Goal: Task Accomplishment & Management: Complete application form

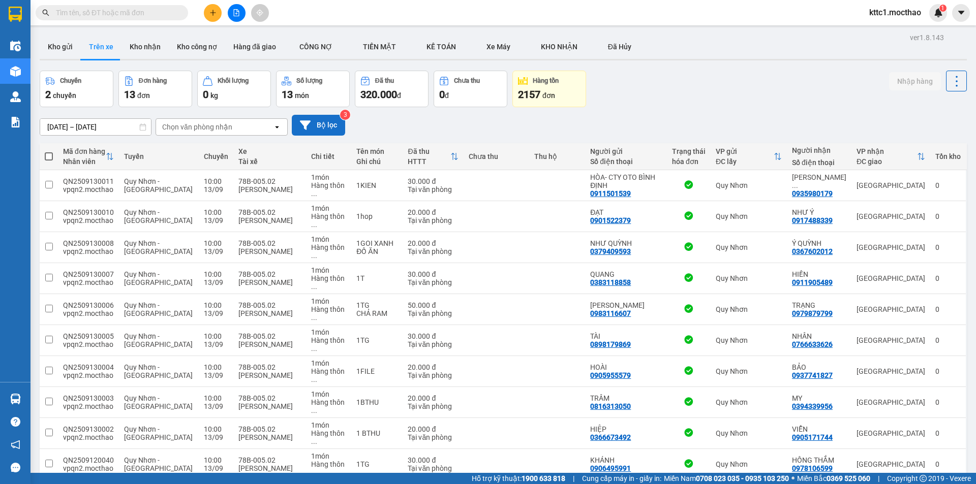
click at [312, 126] on button "Bộ lọc" at bounding box center [318, 125] width 53 height 21
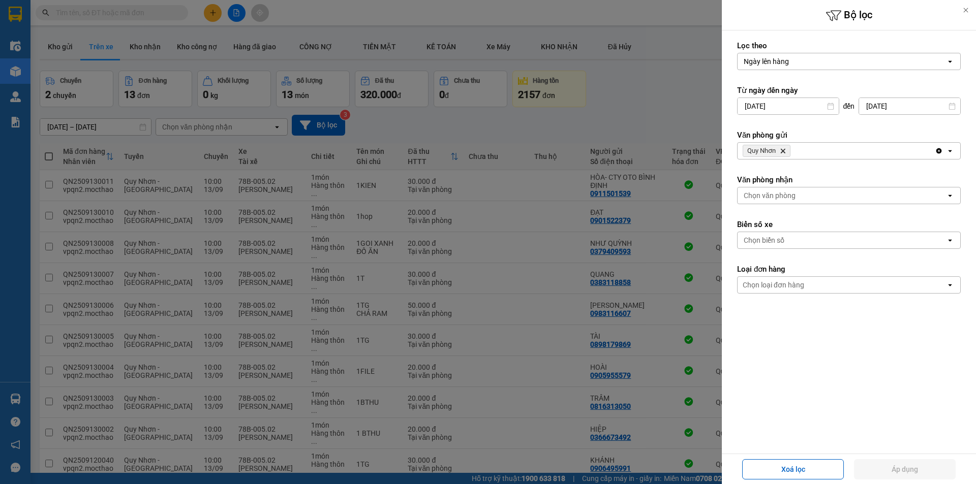
click at [783, 150] on icon "Delete" at bounding box center [783, 151] width 6 height 6
click at [783, 150] on div "Chọn văn phòng" at bounding box center [770, 151] width 52 height 10
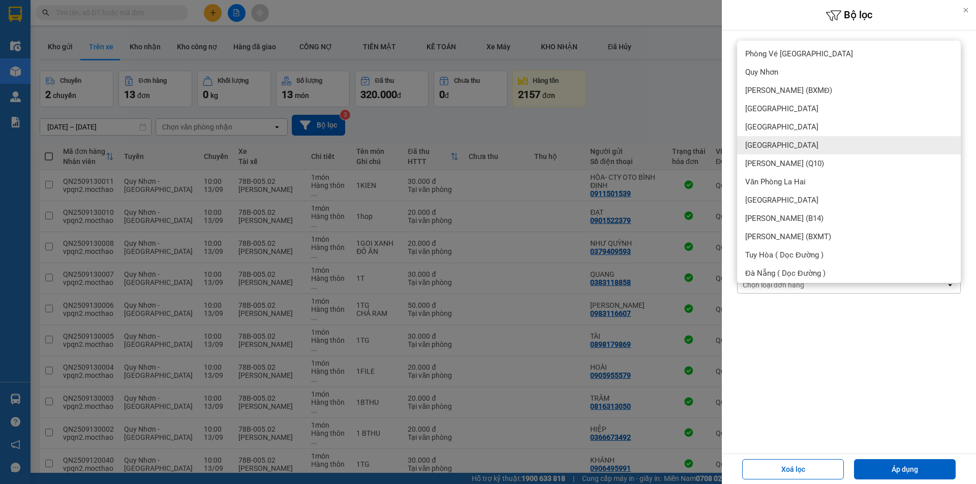
click at [783, 149] on div "[GEOGRAPHIC_DATA]" at bounding box center [849, 145] width 224 height 18
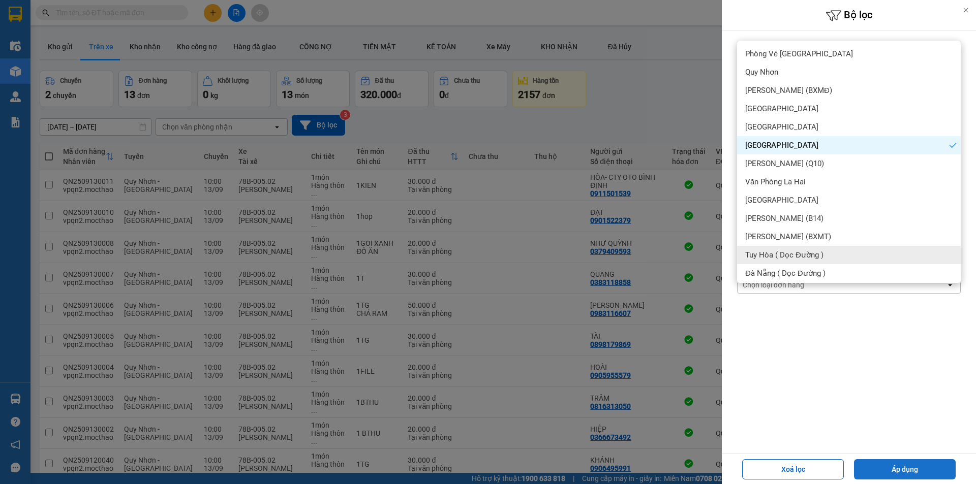
click at [900, 459] on button "Áp dụng" at bounding box center [905, 469] width 102 height 20
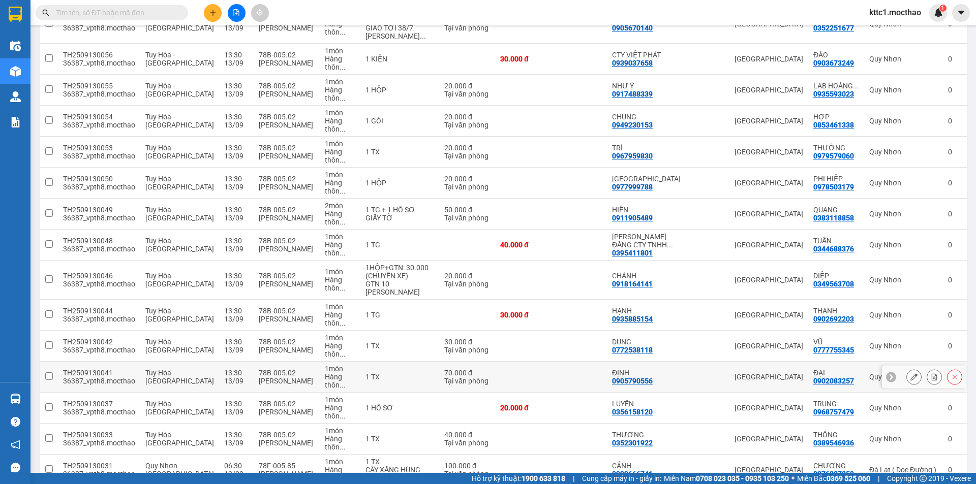
scroll to position [356, 0]
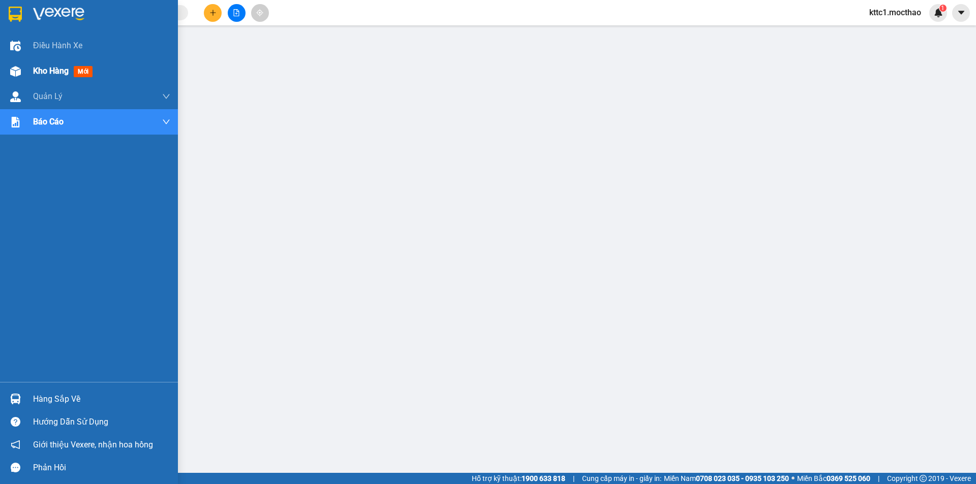
click at [56, 76] on span "Kho hàng" at bounding box center [51, 71] width 36 height 10
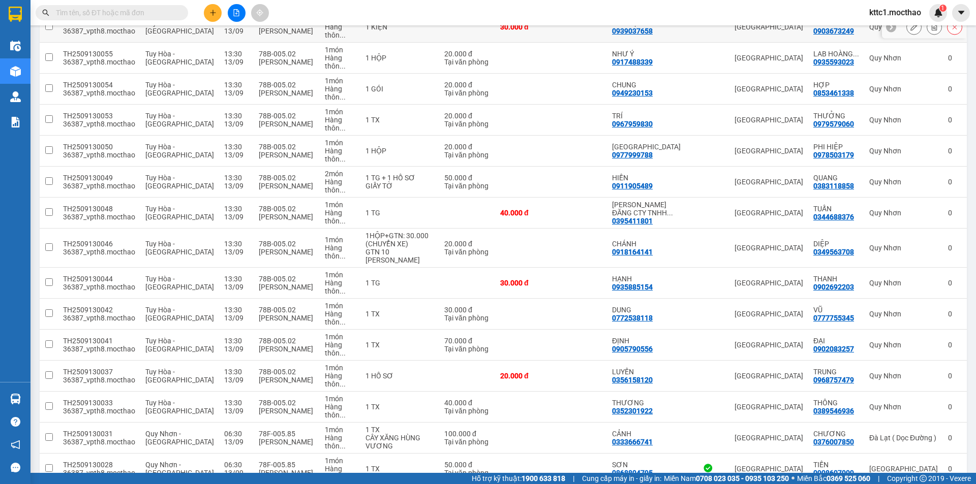
scroll to position [356, 0]
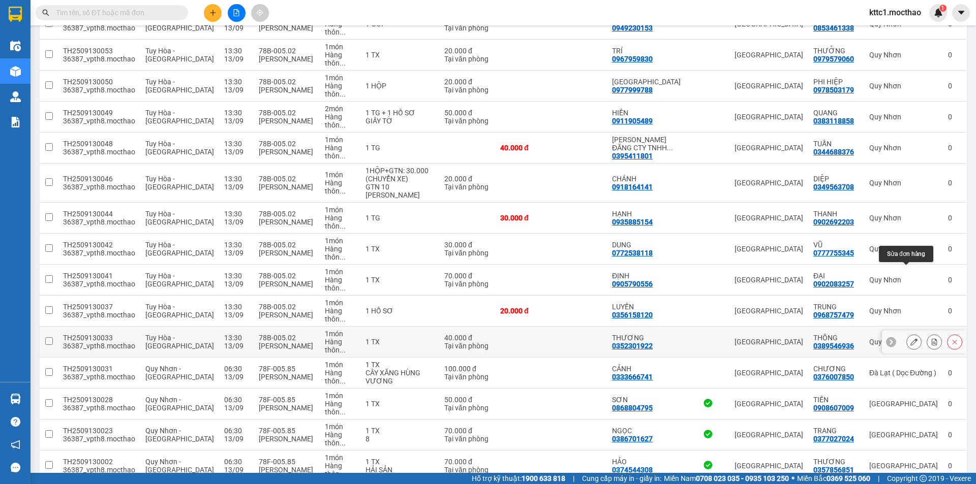
click at [910, 338] on icon at bounding box center [913, 341] width 7 height 7
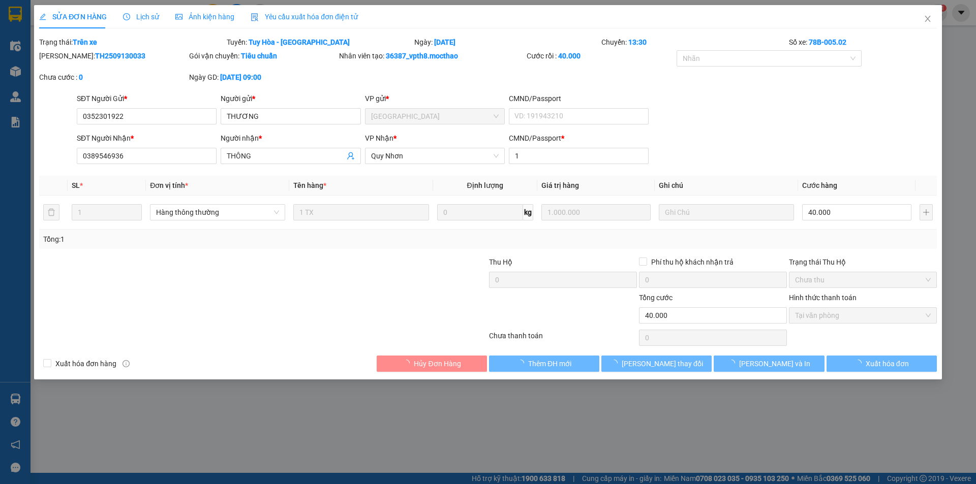
type input "0352301922"
type input "THƯƠNG"
type input "0389546936"
type input "THÔNG"
type input "1"
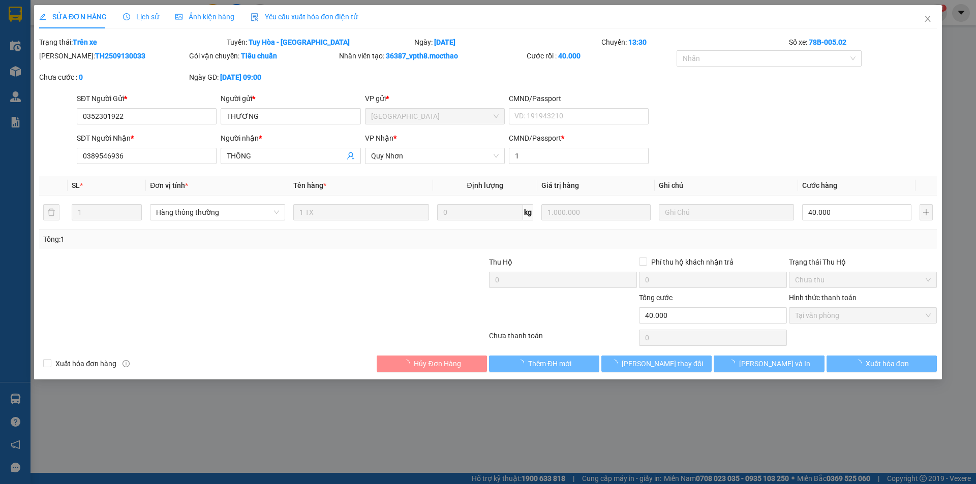
type input "40.000"
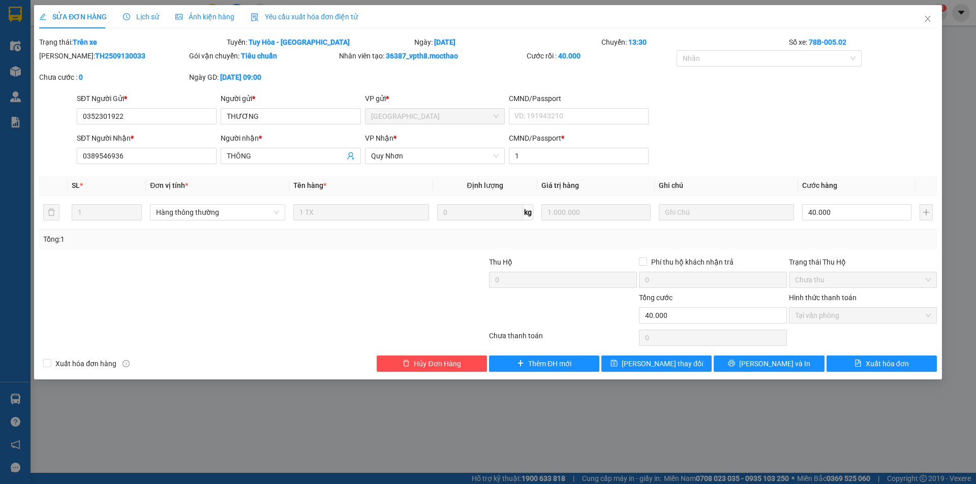
click at [292, 16] on span "Yêu cầu xuất hóa đơn điện tử" at bounding box center [304, 17] width 107 height 8
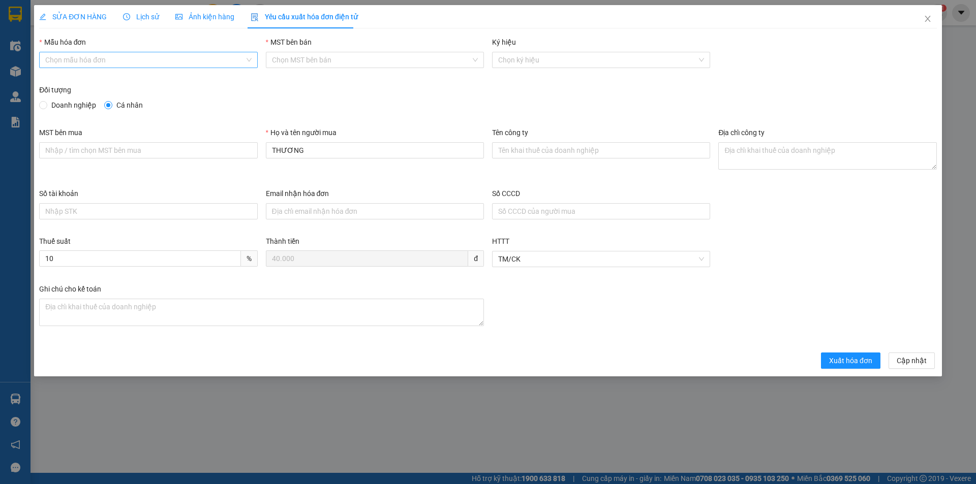
drag, startPoint x: 160, startPoint y: 60, endPoint x: 150, endPoint y: 62, distance: 10.4
click at [160, 59] on input "Mẫu hóa đơn" at bounding box center [144, 59] width 199 height 15
click at [94, 80] on div "HĐH" at bounding box center [148, 80] width 206 height 11
type input "8"
drag, startPoint x: 354, startPoint y: 154, endPoint x: 252, endPoint y: 154, distance: 102.1
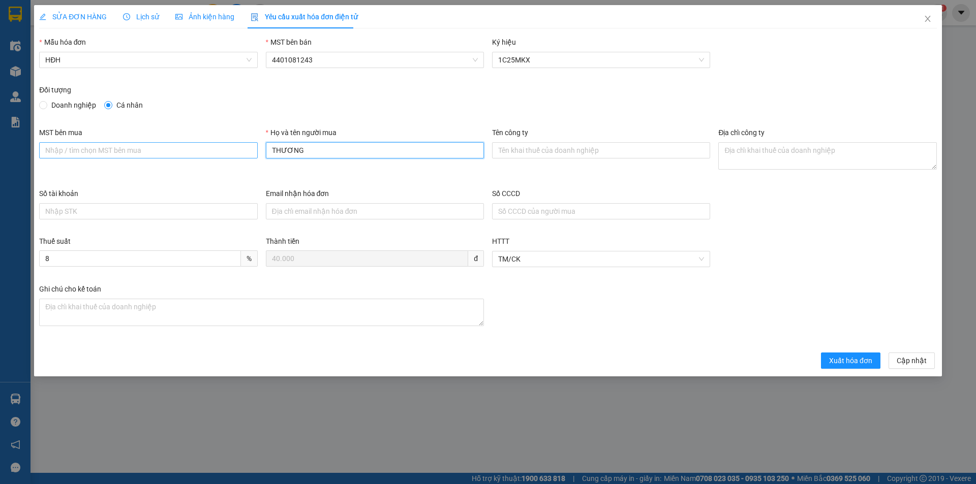
click at [252, 154] on div "MST bên mua Họ và tên người mua THƯƠNG Tên công ty Địa chỉ công ty" at bounding box center [488, 157] width 906 height 61
type input "Người mua không lấy hóa đơn"
click at [850, 359] on span "Xuất hóa đơn" at bounding box center [850, 360] width 43 height 11
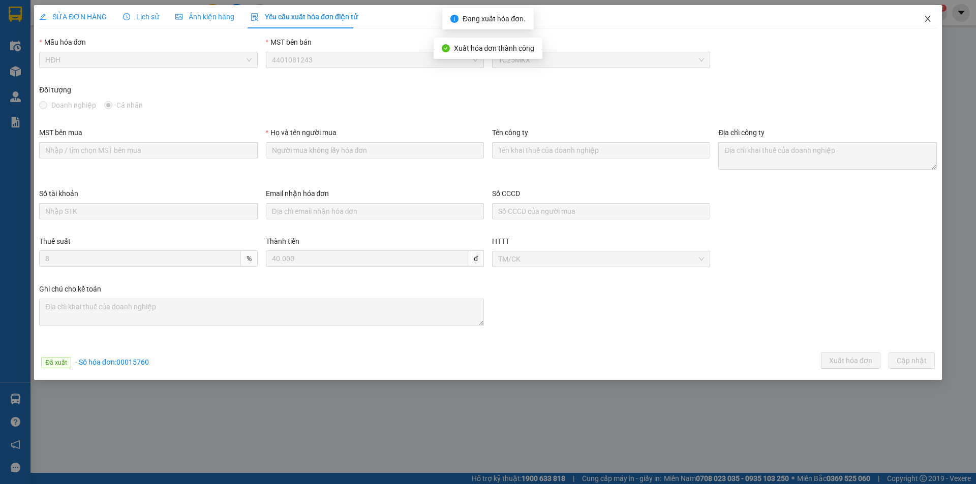
click at [926, 15] on icon "close" at bounding box center [927, 19] width 8 height 8
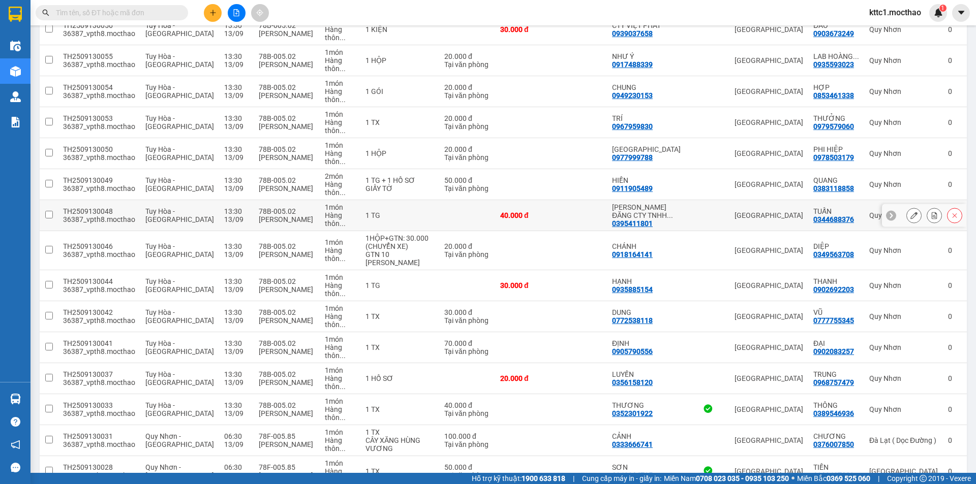
scroll to position [305, 0]
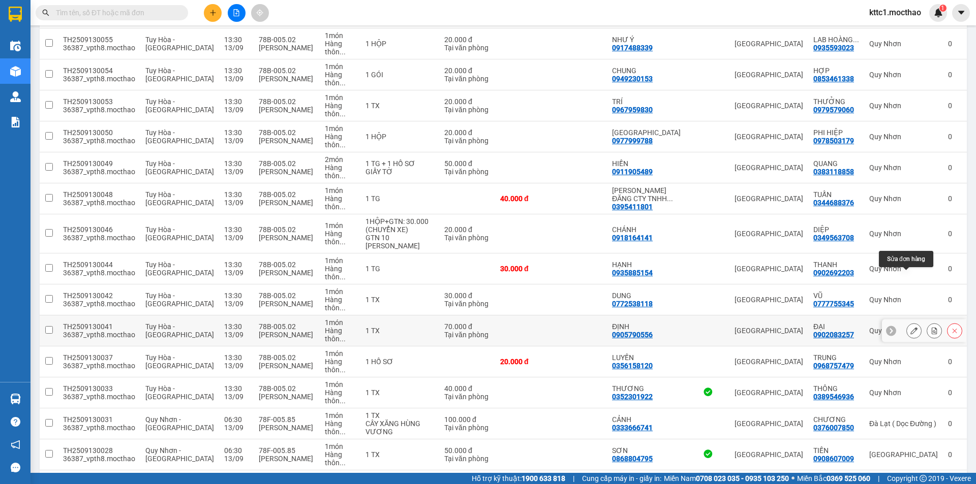
click at [910, 322] on button at bounding box center [914, 331] width 14 height 18
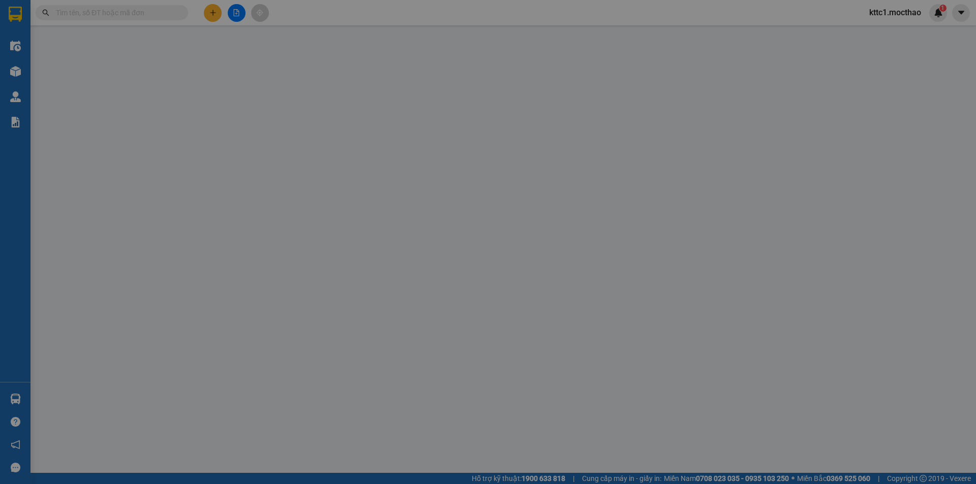
type input "0905790556"
type input "ĐỊNH"
type input "0902083257"
type input "ĐẠI"
type input "1"
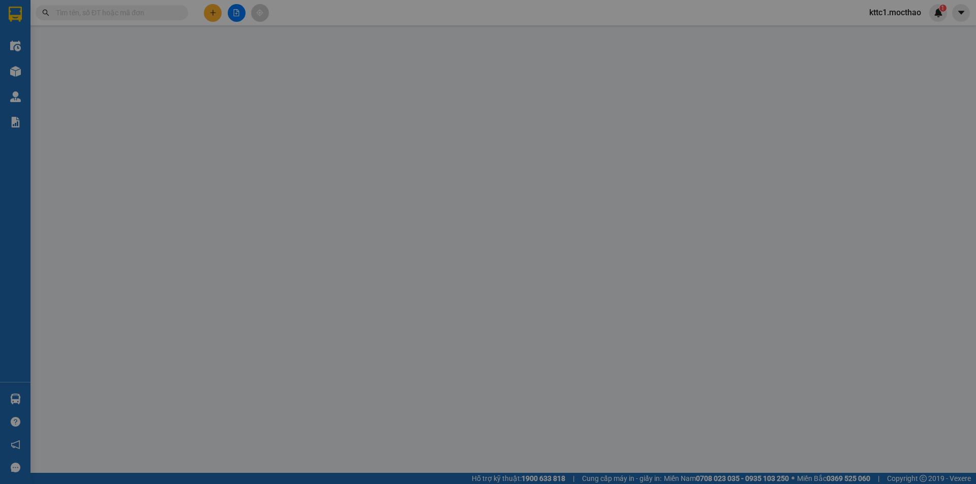
type input "70.000"
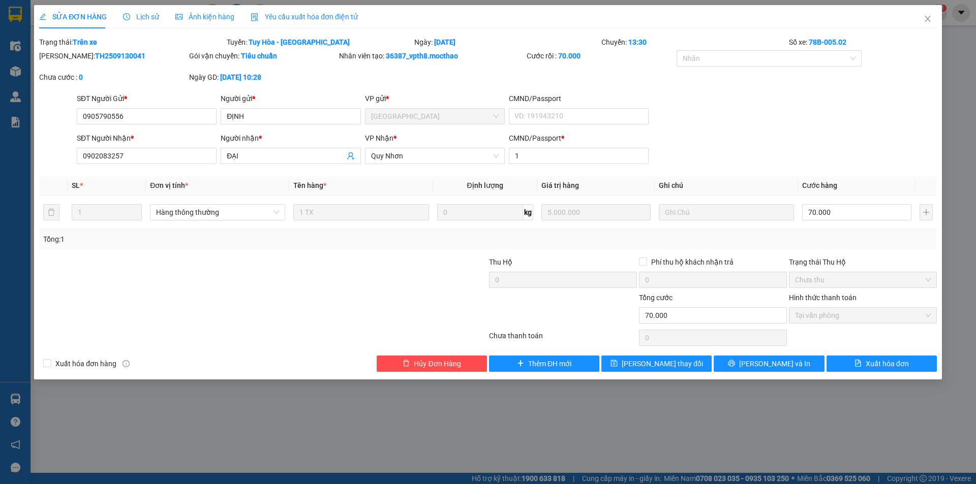
drag, startPoint x: 289, startPoint y: 16, endPoint x: 250, endPoint y: 17, distance: 38.6
click at [288, 16] on span "Yêu cầu xuất hóa đơn điện tử" at bounding box center [304, 17] width 107 height 8
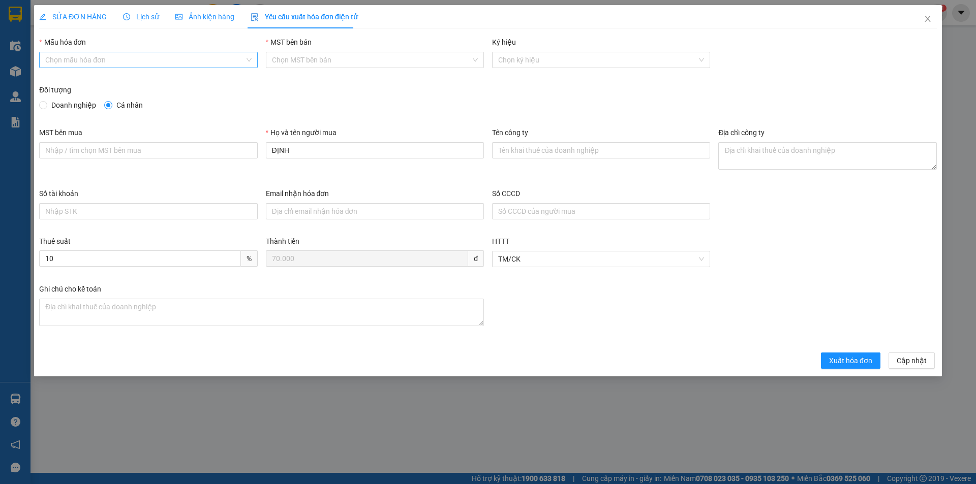
click at [112, 63] on input "Mẫu hóa đơn" at bounding box center [144, 59] width 199 height 15
click at [76, 79] on div "HĐH" at bounding box center [148, 80] width 206 height 11
type input "8"
drag, startPoint x: 336, startPoint y: 151, endPoint x: 240, endPoint y: 168, distance: 96.9
click at [240, 168] on div "MST bên mua Họ và tên người mua ĐỊNH Tên công ty Địa chỉ công ty" at bounding box center [488, 157] width 906 height 61
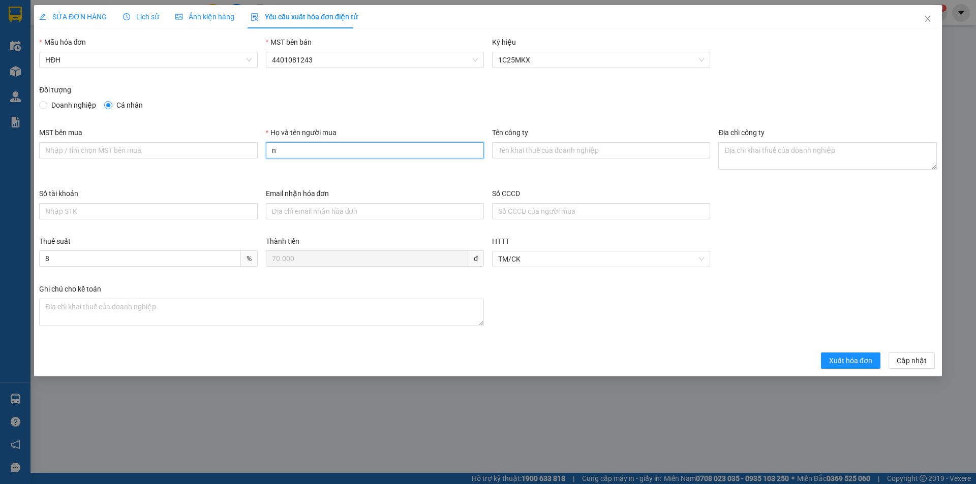
type input "Người mua không lấy hóa đơn"
click at [852, 362] on span "Xuất hóa đơn" at bounding box center [850, 360] width 43 height 11
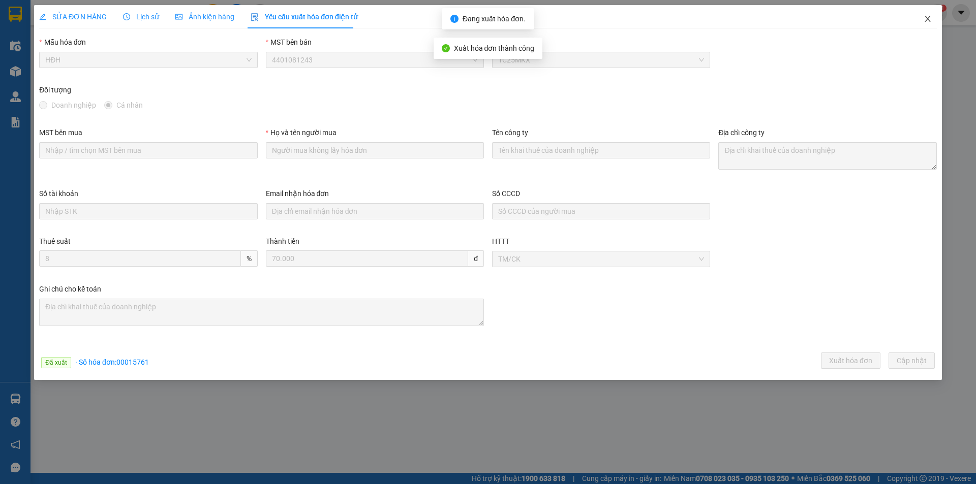
click at [927, 18] on icon "close" at bounding box center [927, 19] width 6 height 6
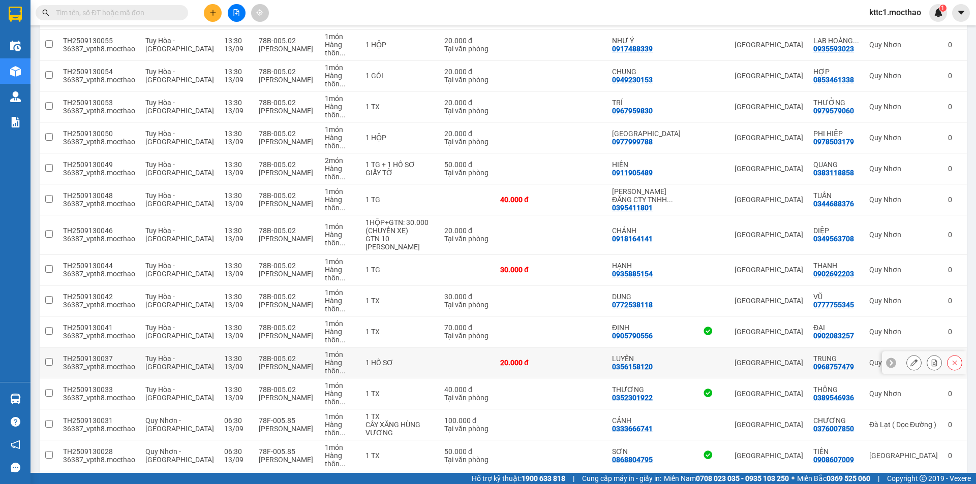
scroll to position [305, 0]
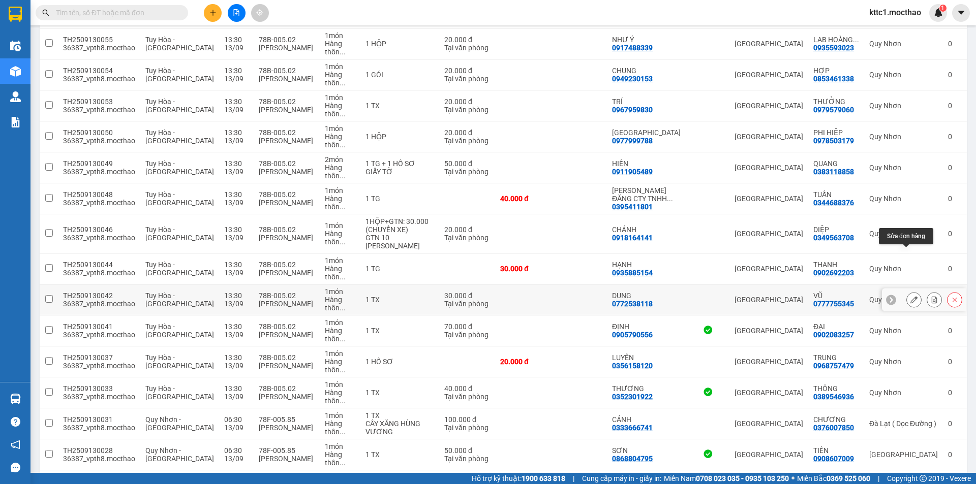
click at [910, 296] on icon at bounding box center [913, 299] width 7 height 7
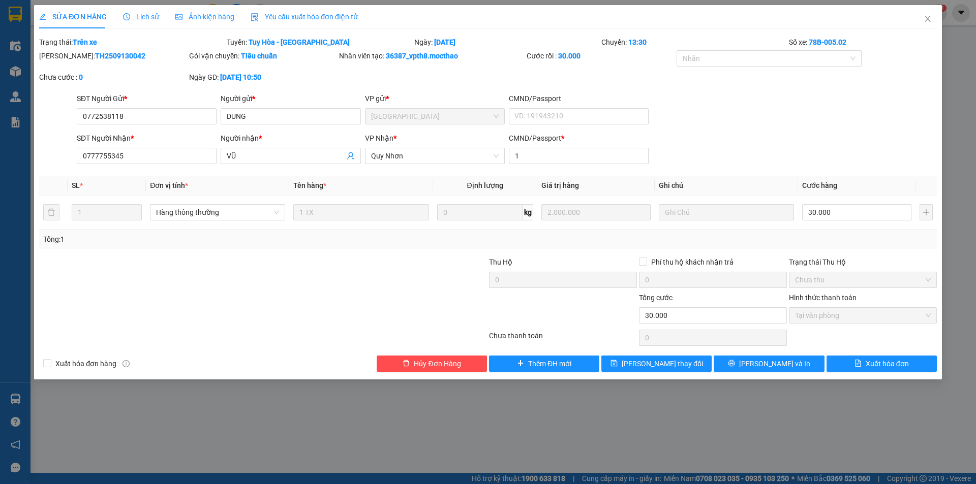
click at [302, 17] on span "Yêu cầu xuất hóa đơn điện tử" at bounding box center [304, 17] width 107 height 8
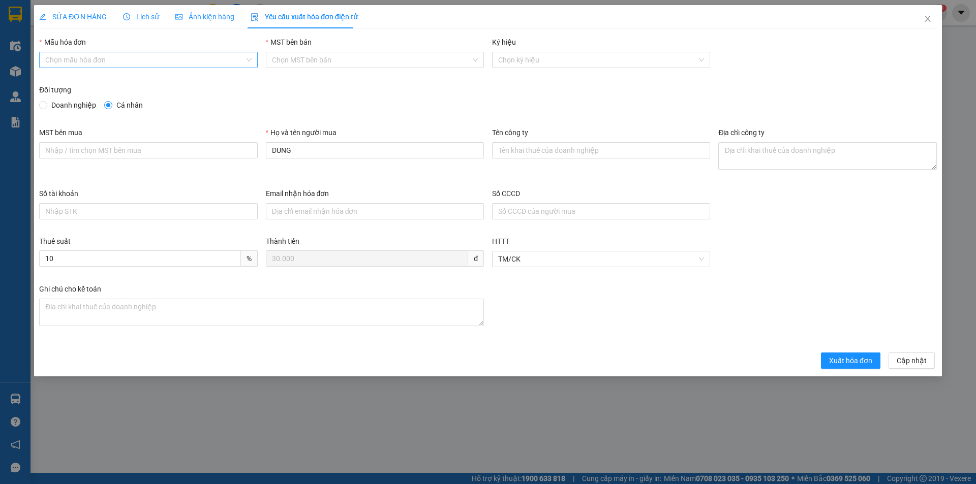
click at [115, 57] on input "Mẫu hóa đơn" at bounding box center [144, 59] width 199 height 15
click at [82, 77] on div "HĐH" at bounding box center [148, 80] width 206 height 11
type input "8"
drag, startPoint x: 395, startPoint y: 149, endPoint x: 245, endPoint y: 149, distance: 149.4
click at [245, 149] on div "MST bên mua Họ và tên người mua DUNG Tên công ty Địa chỉ công ty" at bounding box center [488, 157] width 906 height 61
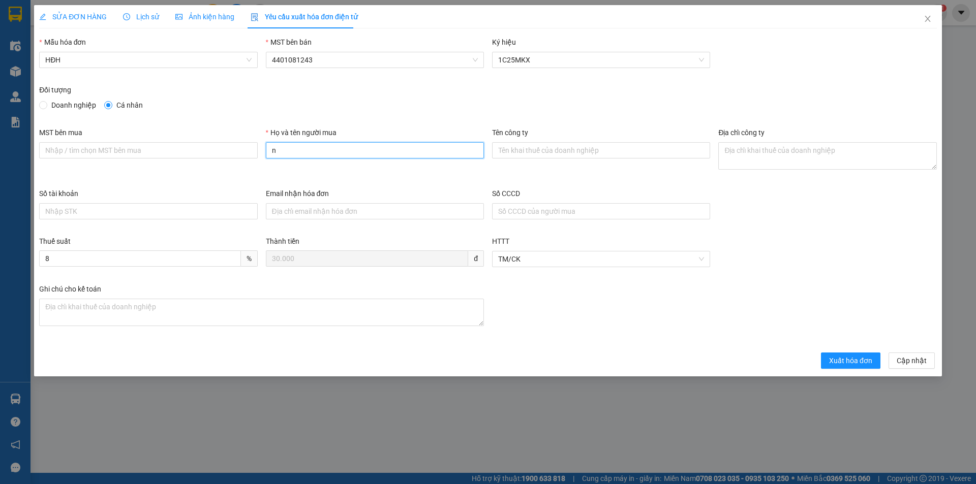
type input "Người mua không lấy hóa đơn"
click at [852, 359] on span "Xuất hóa đơn" at bounding box center [850, 360] width 43 height 11
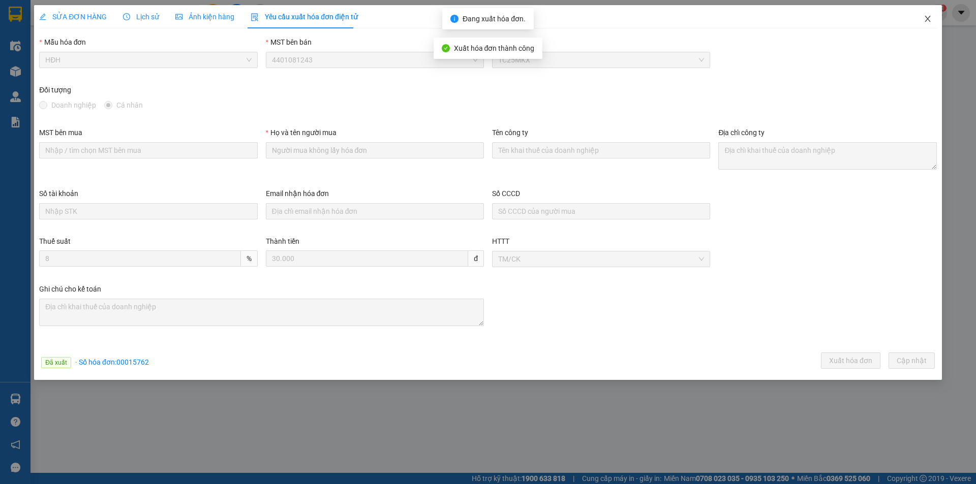
click at [927, 16] on icon "close" at bounding box center [927, 19] width 8 height 8
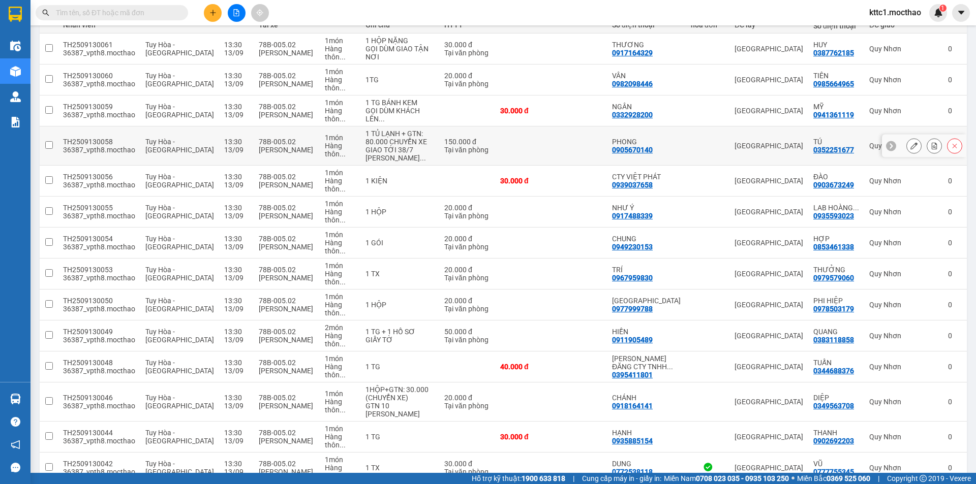
scroll to position [203, 0]
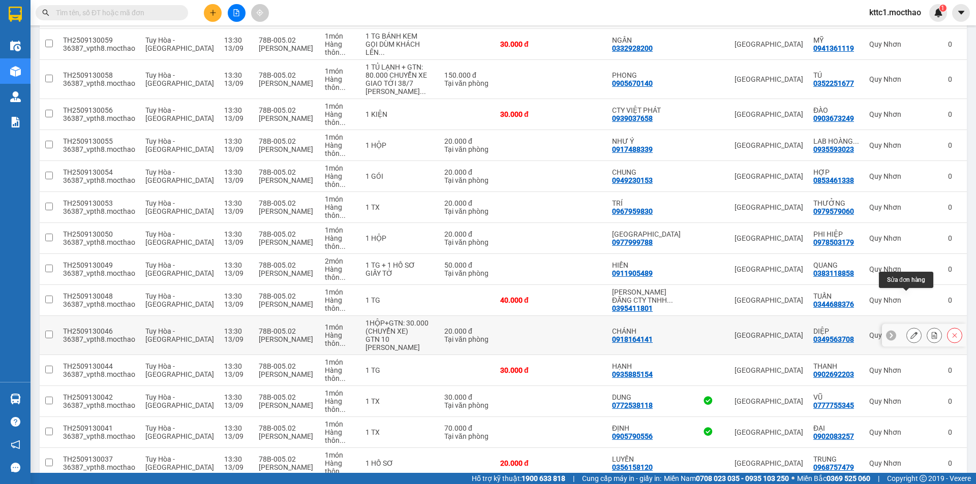
click at [910, 327] on button at bounding box center [914, 336] width 14 height 18
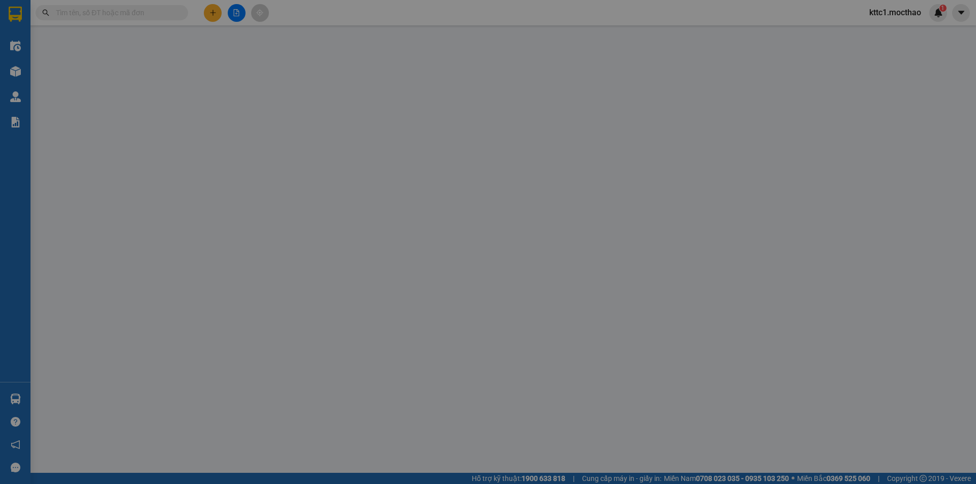
type input "0918164141"
type input "CHÁNH"
type input "0349563708"
type input "DIỆP"
type input "1"
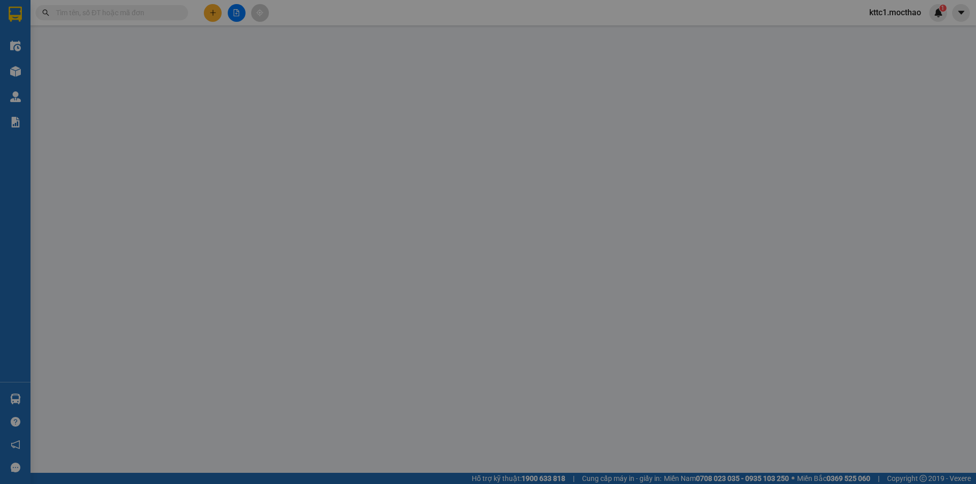
type input "20.000"
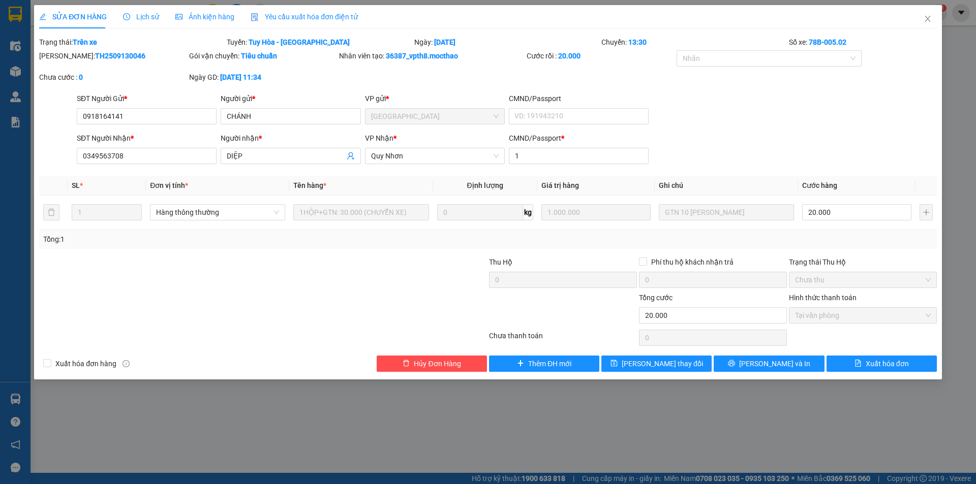
click at [295, 13] on span "Yêu cầu xuất hóa đơn điện tử" at bounding box center [304, 17] width 107 height 8
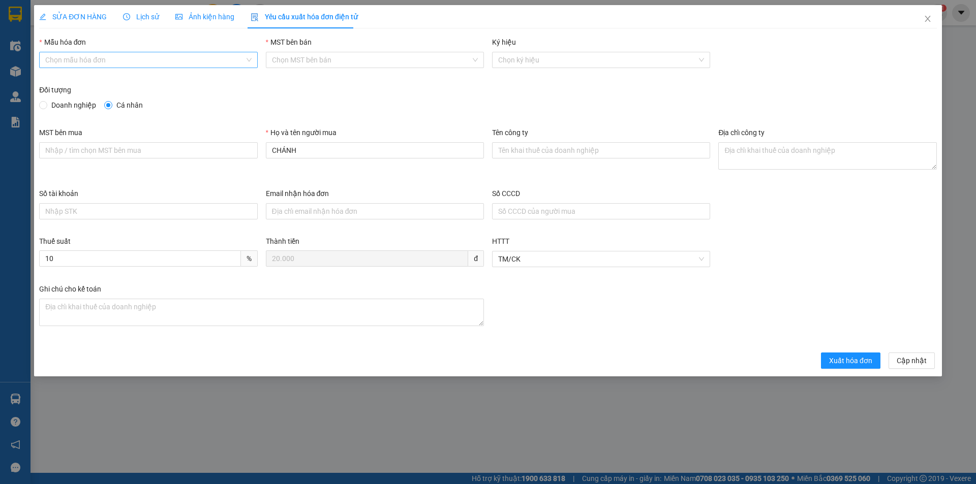
click at [86, 60] on input "Mẫu hóa đơn" at bounding box center [144, 59] width 199 height 15
click at [72, 79] on div "HĐH" at bounding box center [148, 80] width 206 height 11
type input "8"
drag, startPoint x: 316, startPoint y: 152, endPoint x: 227, endPoint y: 159, distance: 89.7
click at [227, 159] on div "MST bên mua Họ và tên người mua CHÁNH Tên công ty Địa chỉ công ty" at bounding box center [488, 157] width 906 height 61
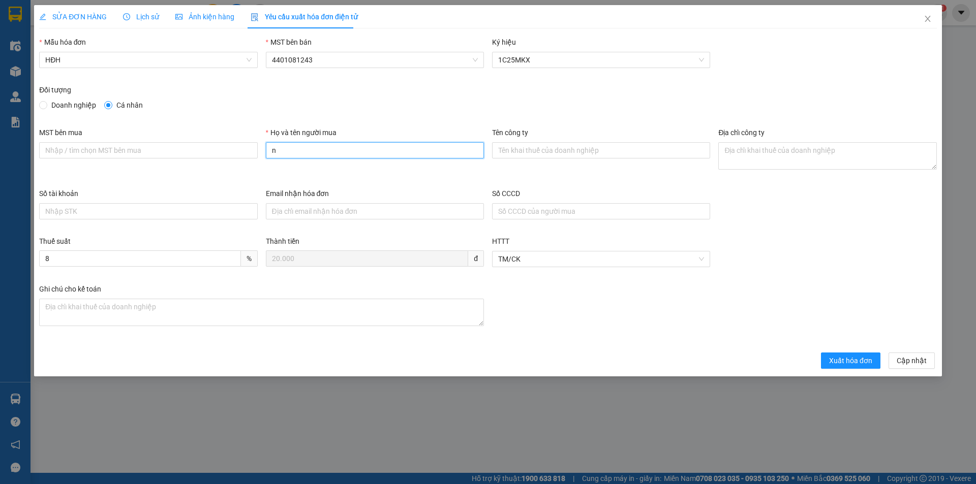
type input "Người mua không lấy hóa đơn"
click at [849, 362] on span "Xuất hóa đơn" at bounding box center [850, 360] width 43 height 11
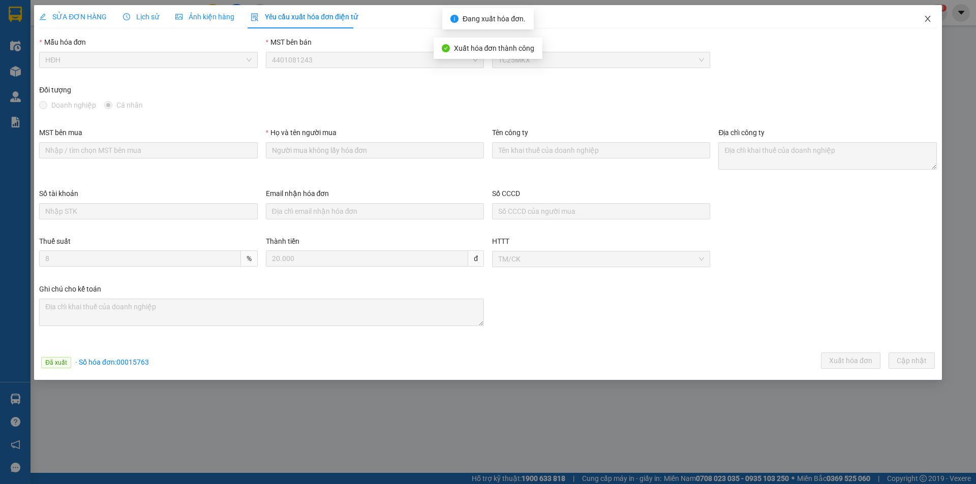
click at [932, 17] on span "Close" at bounding box center [927, 19] width 28 height 28
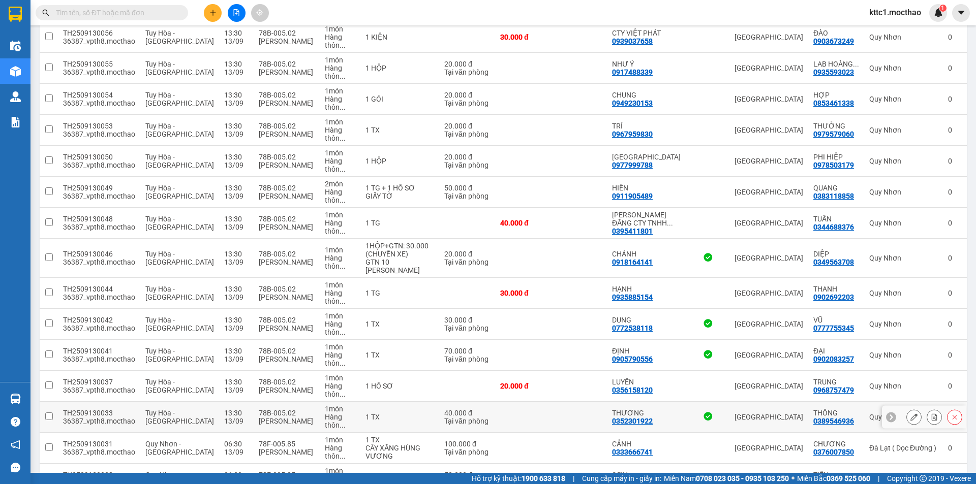
scroll to position [305, 0]
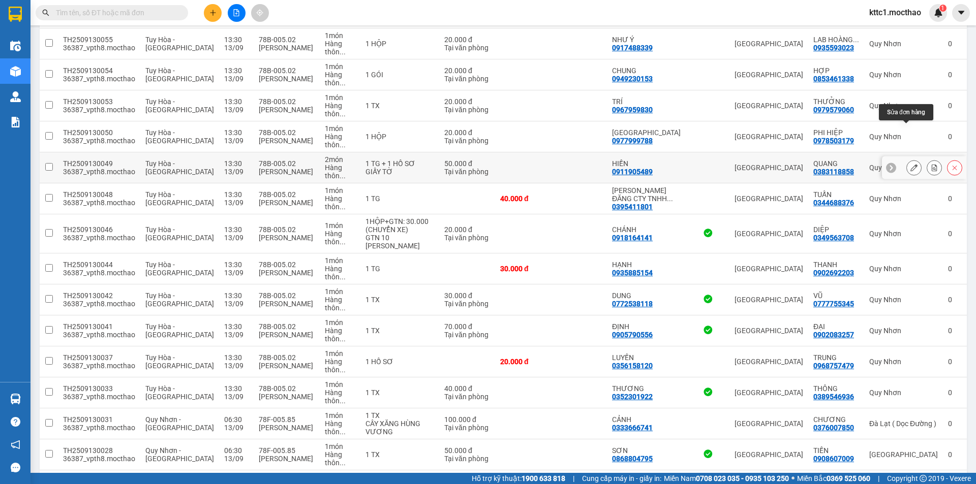
click at [910, 164] on icon at bounding box center [913, 167] width 7 height 7
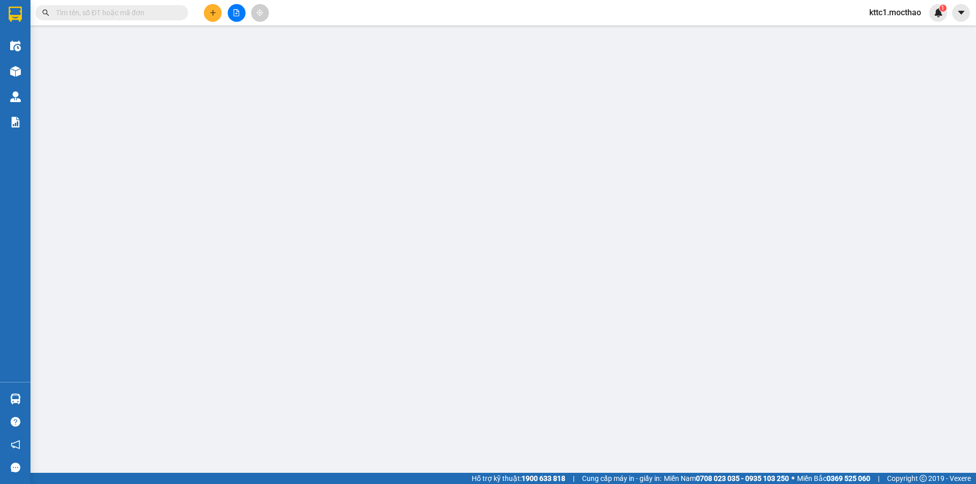
type input "0911905489"
type input "HIỀN"
type input "0383118858"
type input "QUANG"
type input "1"
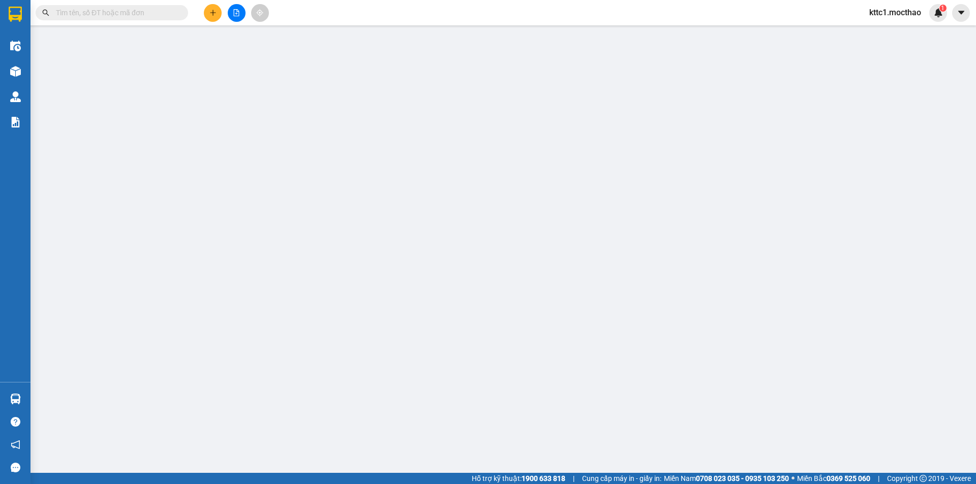
type input "50.000"
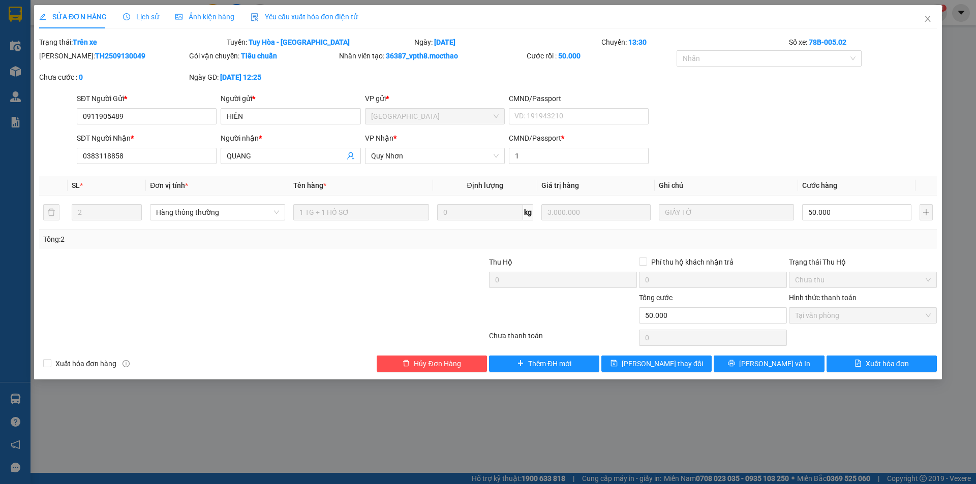
click at [293, 17] on span "Yêu cầu xuất hóa đơn điện tử" at bounding box center [304, 17] width 107 height 8
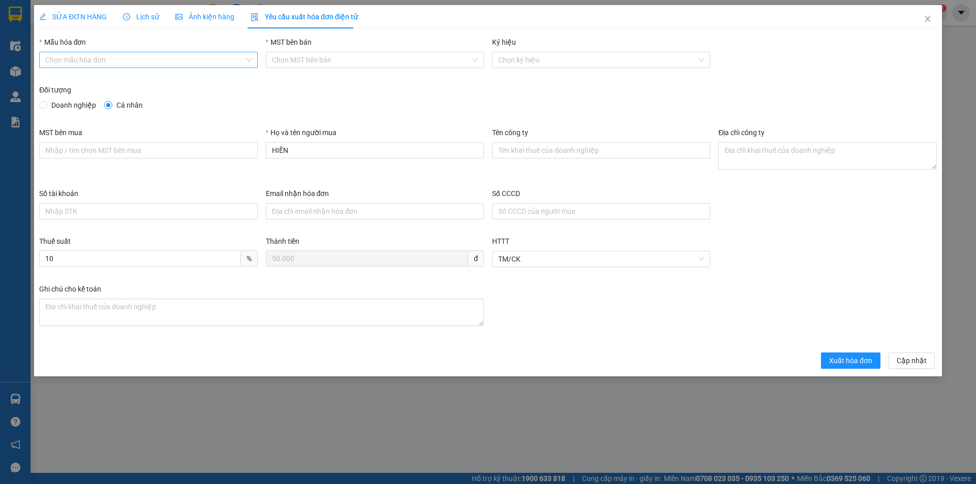
click at [117, 60] on input "Mẫu hóa đơn" at bounding box center [144, 59] width 199 height 15
click at [90, 85] on div "HĐH" at bounding box center [148, 80] width 206 height 11
type input "8"
drag, startPoint x: 308, startPoint y: 147, endPoint x: 247, endPoint y: 147, distance: 61.0
click at [247, 147] on div "MST bên mua Họ và tên người mua HIỀN Tên công ty Địa chỉ công ty" at bounding box center [488, 157] width 906 height 61
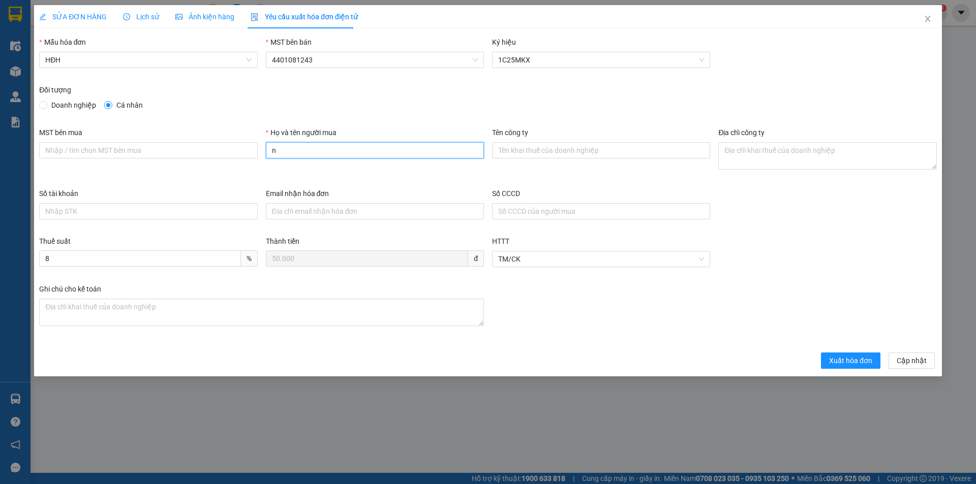
type input "Người mua không lấy hóa đơn"
click at [846, 365] on span "Xuất hóa đơn" at bounding box center [850, 360] width 43 height 11
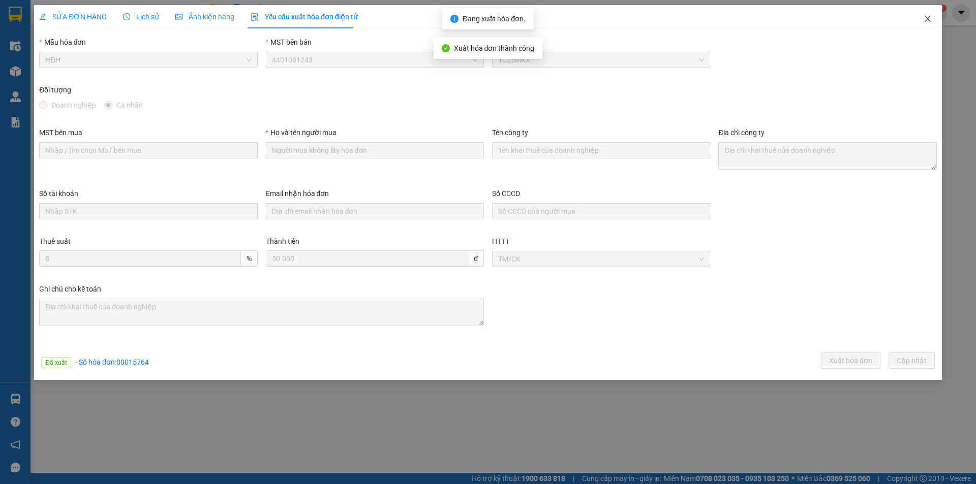
click at [925, 18] on icon "close" at bounding box center [927, 19] width 8 height 8
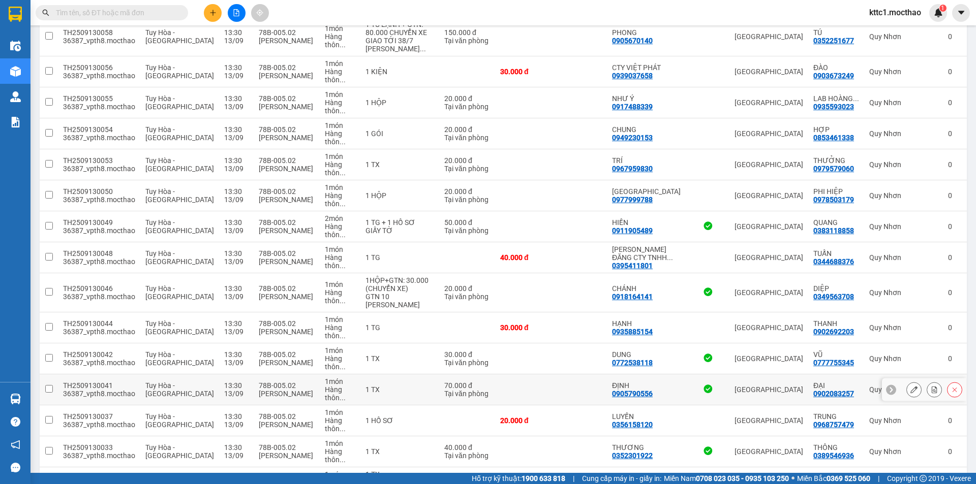
scroll to position [254, 0]
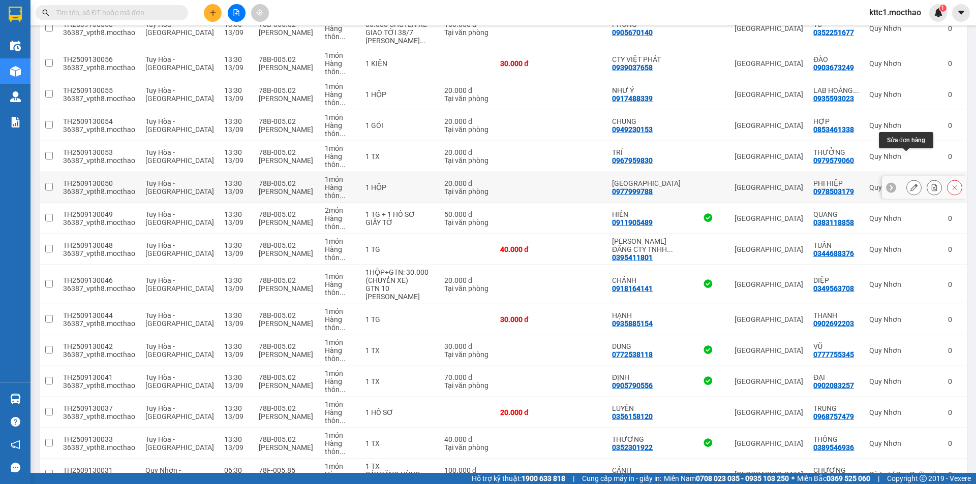
click at [910, 184] on icon at bounding box center [913, 187] width 7 height 7
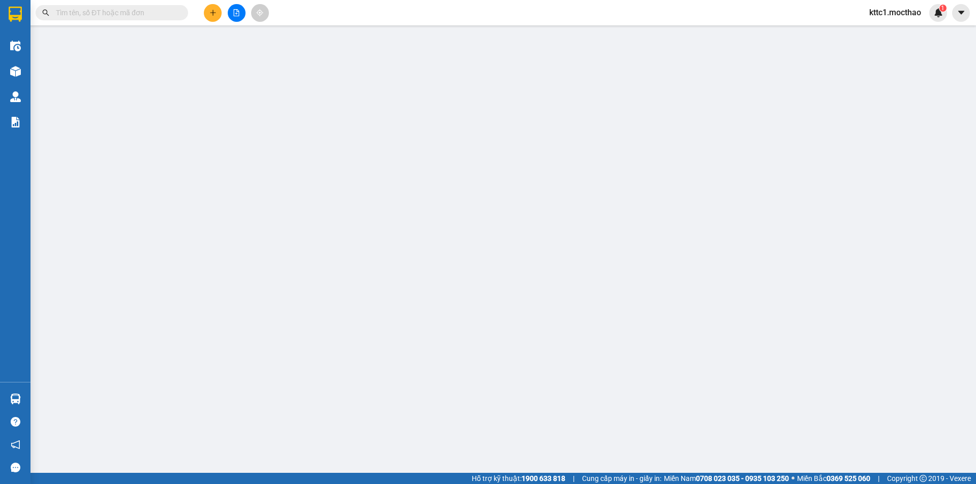
type input "0977999788"
type input "[GEOGRAPHIC_DATA]"
type input "0978503179"
type input "PHI HIỆP"
type input "1"
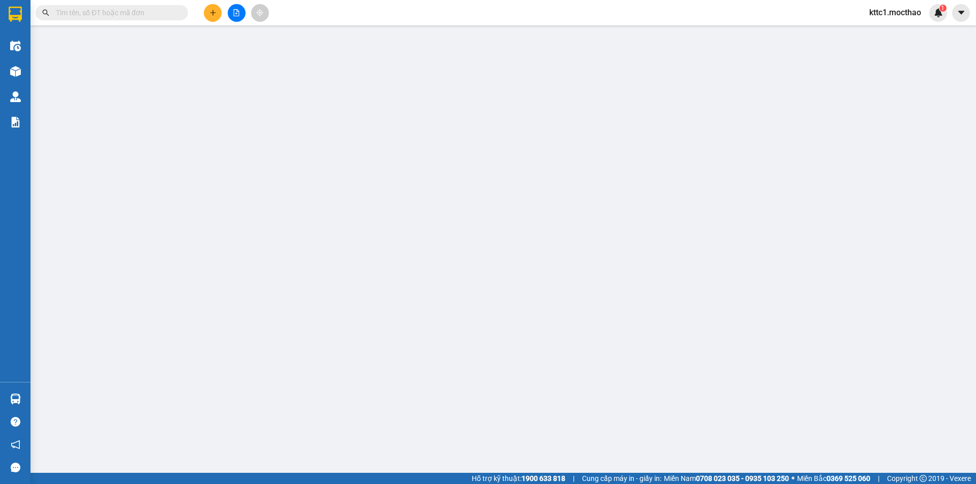
type input "20.000"
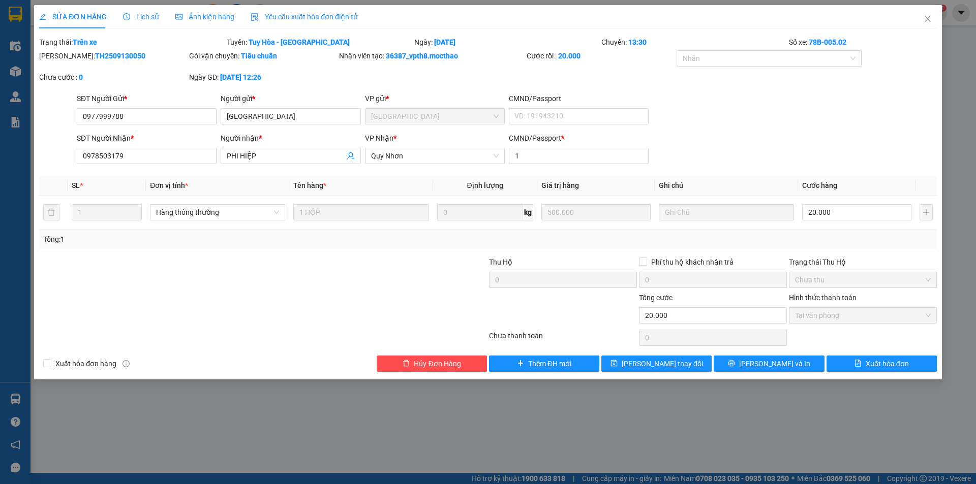
click at [295, 21] on div "Yêu cầu xuất hóa đơn điện tử" at bounding box center [304, 16] width 107 height 11
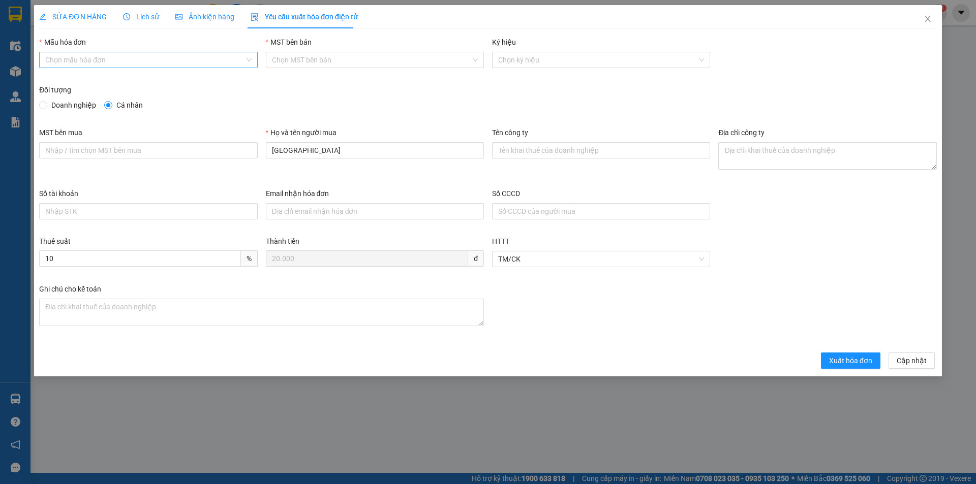
drag, startPoint x: 145, startPoint y: 60, endPoint x: 142, endPoint y: 65, distance: 5.2
click at [145, 61] on input "Mẫu hóa đơn" at bounding box center [144, 59] width 199 height 15
drag, startPoint x: 119, startPoint y: 84, endPoint x: 131, endPoint y: 88, distance: 11.9
click at [119, 84] on div "HĐH" at bounding box center [148, 80] width 206 height 11
type input "8"
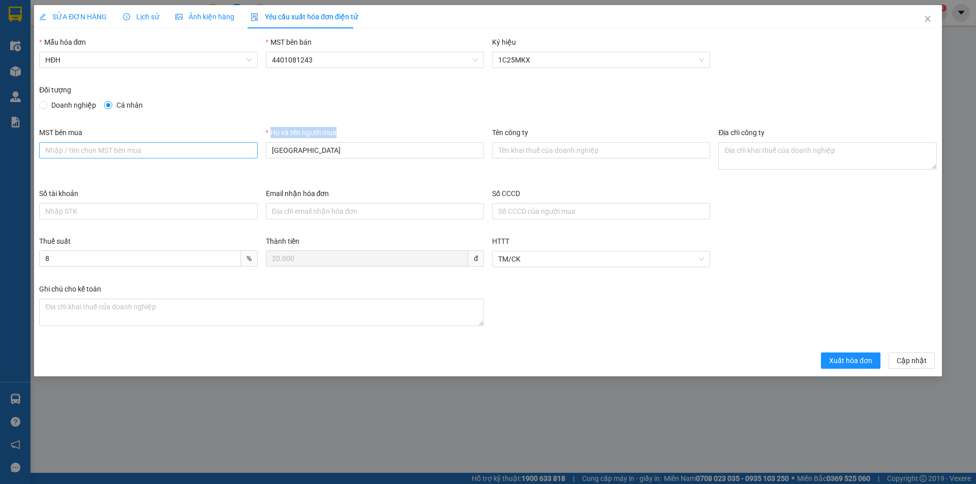
drag, startPoint x: 336, startPoint y: 159, endPoint x: 237, endPoint y: 145, distance: 99.5
click at [238, 146] on div "MST bên mua Họ và tên người mua MỸ NHA Tên công ty Địa chỉ công ty" at bounding box center [488, 157] width 906 height 61
click at [322, 151] on input "[GEOGRAPHIC_DATA]" at bounding box center [375, 150] width 218 height 16
drag, startPoint x: 302, startPoint y: 152, endPoint x: 263, endPoint y: 149, distance: 38.7
click at [263, 149] on div "Họ và tên người mua MỸ NHA" at bounding box center [375, 157] width 226 height 61
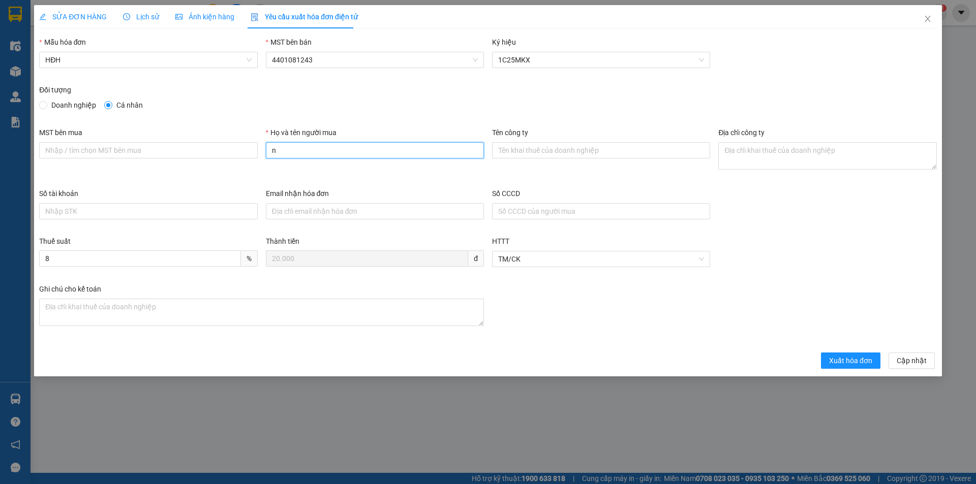
type input "Người mua không lấy hóa đơn"
click at [831, 361] on span "Xuất hóa đơn" at bounding box center [850, 360] width 43 height 11
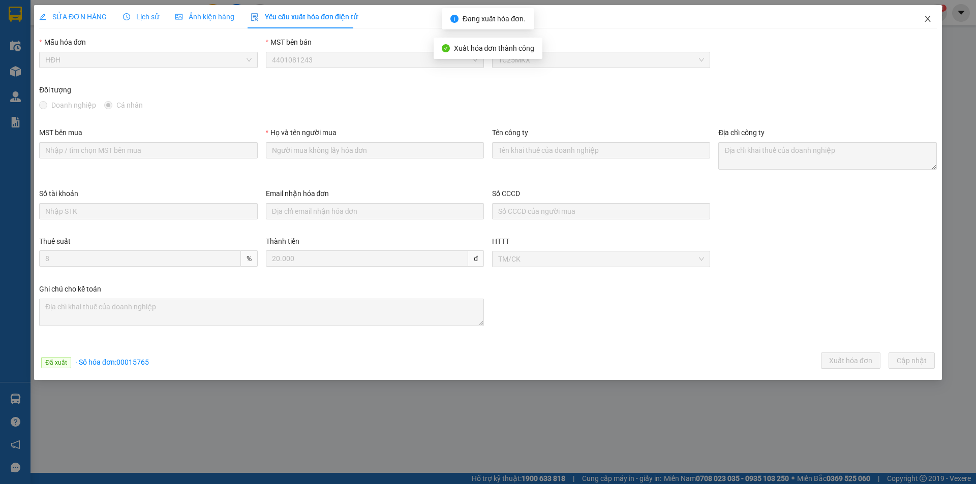
click at [925, 19] on icon "close" at bounding box center [927, 19] width 8 height 8
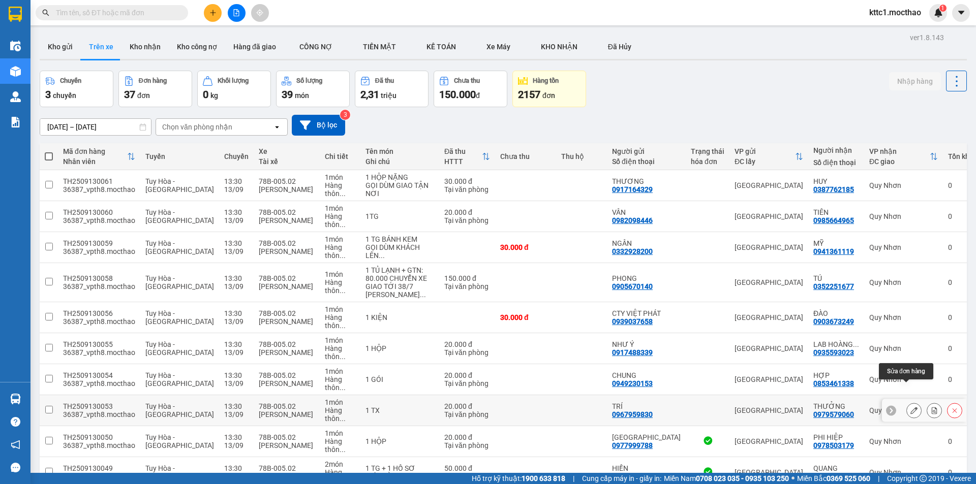
click at [910, 407] on icon at bounding box center [913, 410] width 7 height 7
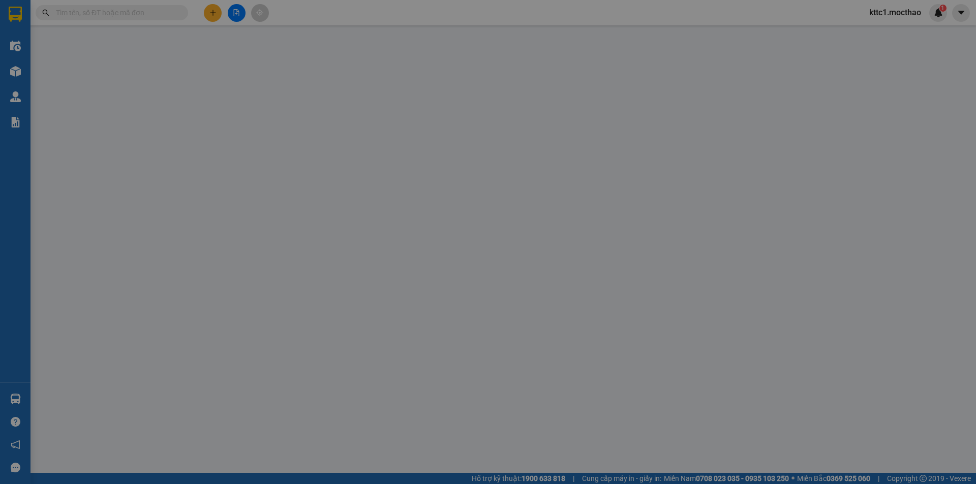
type input "0967959830"
type input "TRÍ"
type input "0979579060"
type input "THƯỞNG"
type input "1"
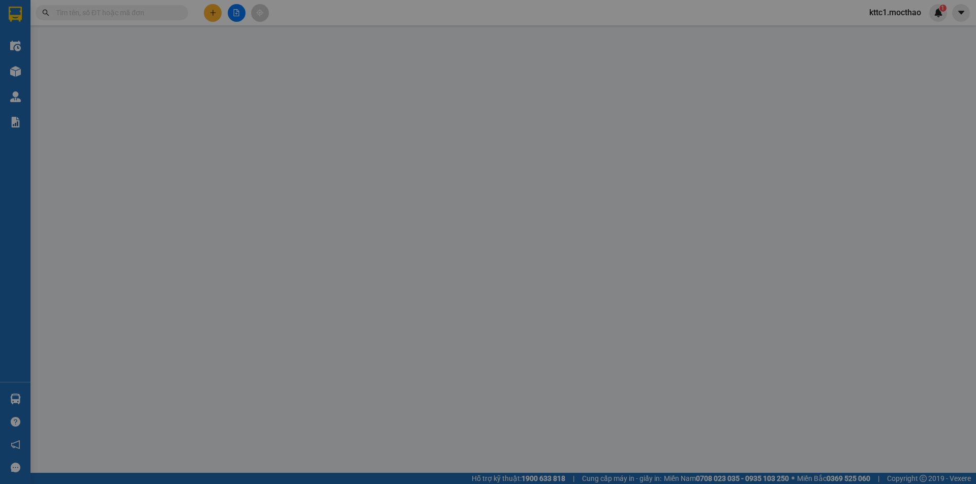
type input "20.000"
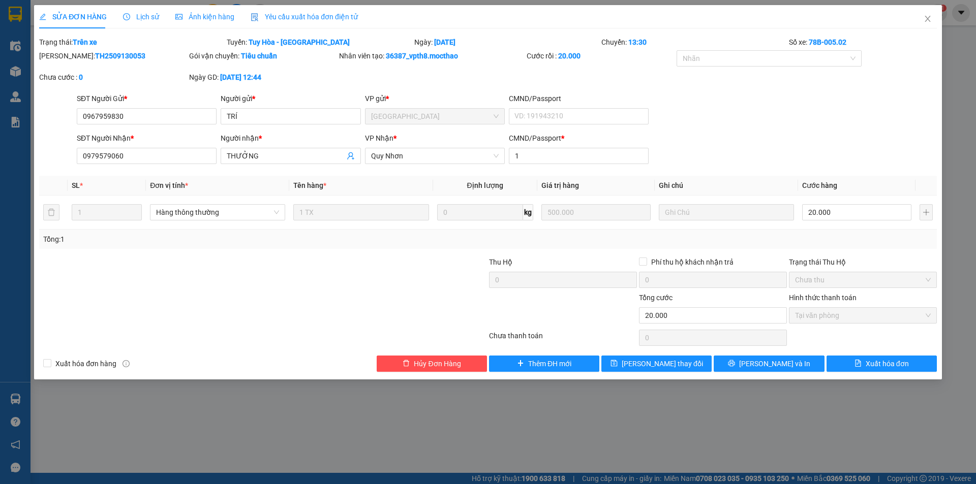
drag, startPoint x: 298, startPoint y: 18, endPoint x: 249, endPoint y: 28, distance: 50.4
click at [298, 18] on span "Yêu cầu xuất hóa đơn điện tử" at bounding box center [304, 17] width 107 height 8
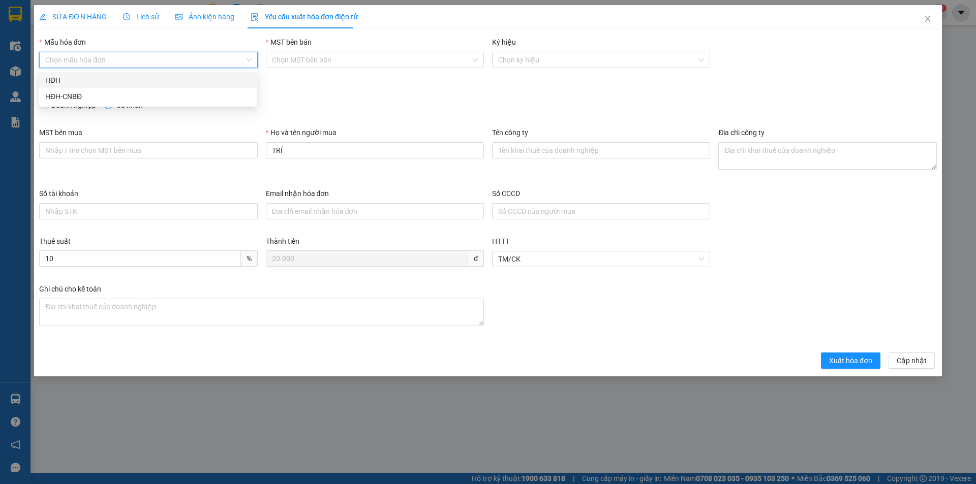
click at [143, 62] on input "Mẫu hóa đơn" at bounding box center [144, 59] width 199 height 15
click at [111, 81] on div "HĐH" at bounding box center [148, 80] width 206 height 11
type input "8"
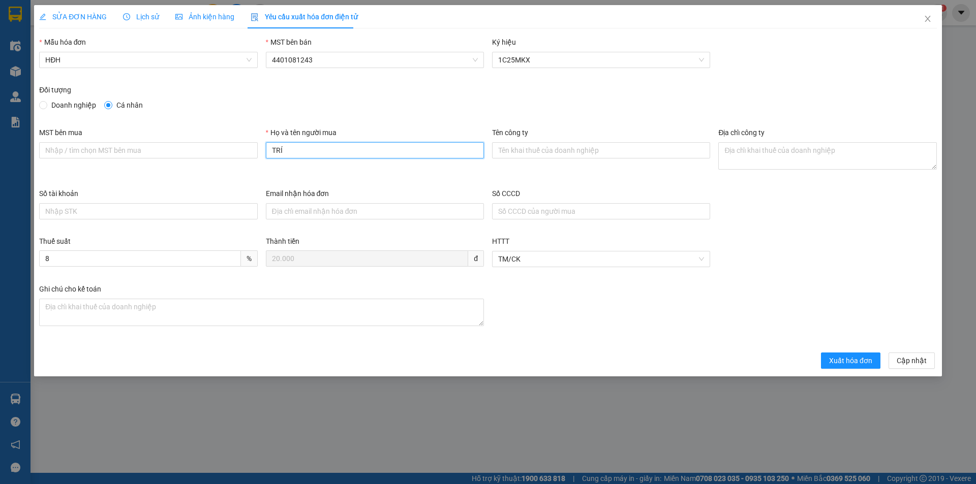
drag, startPoint x: 310, startPoint y: 151, endPoint x: 238, endPoint y: 167, distance: 73.4
click at [238, 167] on div "MST bên mua Họ và tên người mua TRÍ Tên công ty Địa chỉ công ty" at bounding box center [488, 157] width 906 height 61
type input "Người mua không lấy hóa đơn"
drag, startPoint x: 857, startPoint y: 361, endPoint x: 863, endPoint y: 357, distance: 7.6
click at [857, 361] on span "Xuất hóa đơn" at bounding box center [850, 360] width 43 height 11
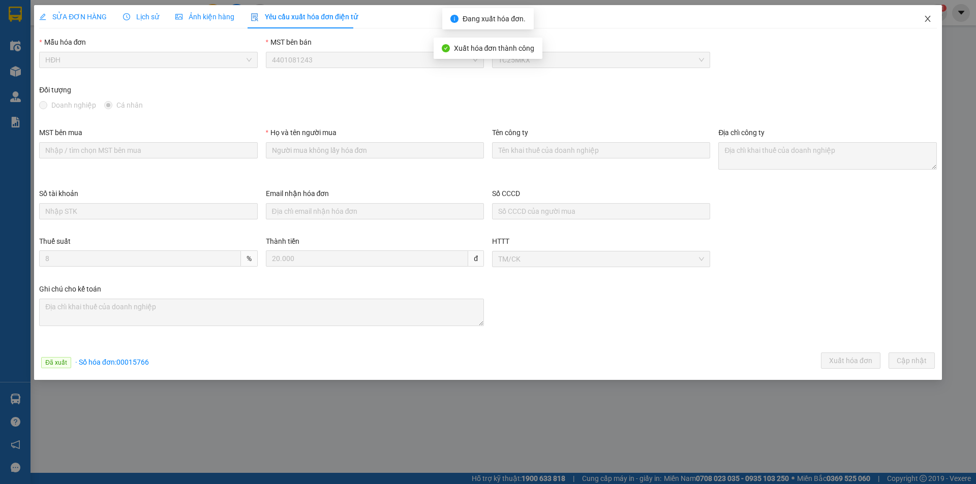
click at [928, 15] on icon "close" at bounding box center [927, 19] width 8 height 8
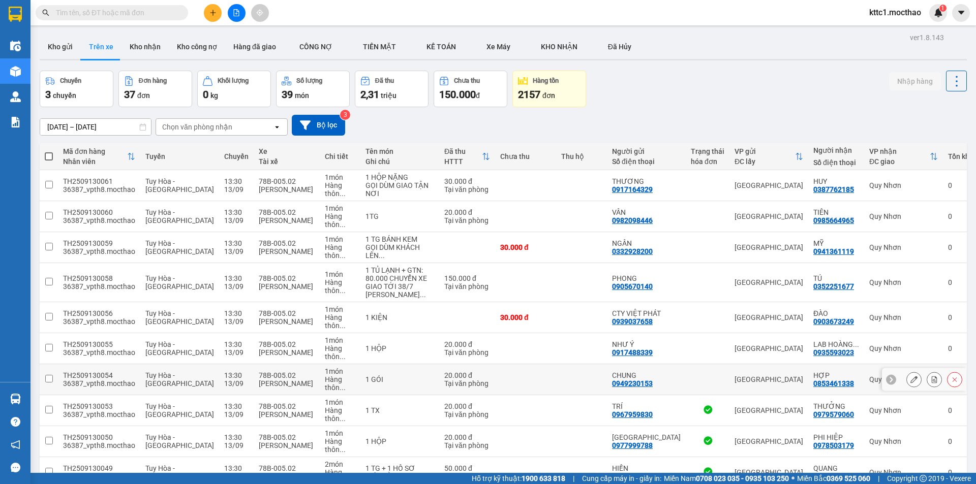
click at [907, 371] on button at bounding box center [914, 380] width 14 height 18
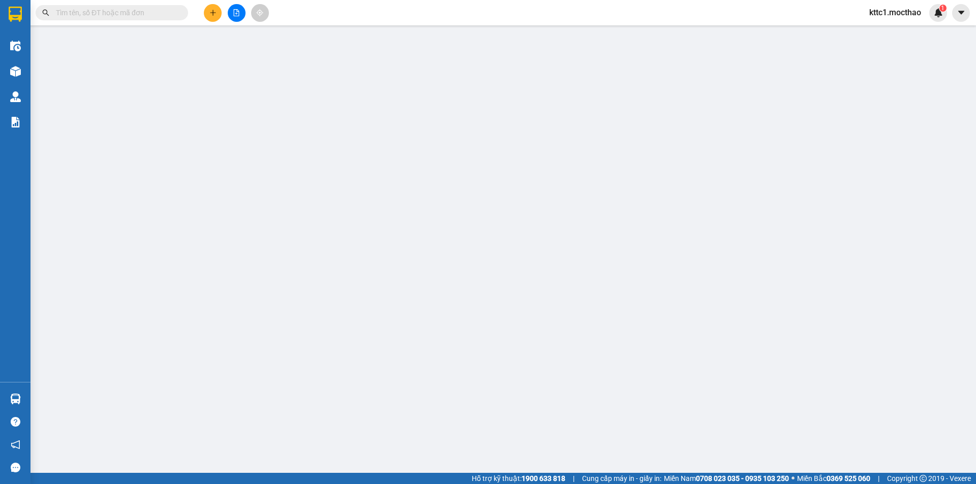
type input "0949230153"
type input "CHUNG"
type input "0853461338"
type input "HỢP"
type input "1"
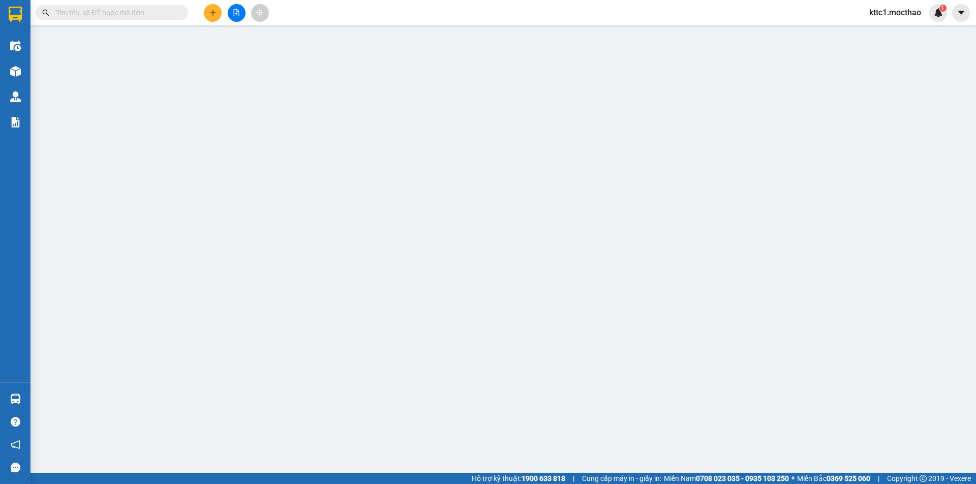
type input "20.000"
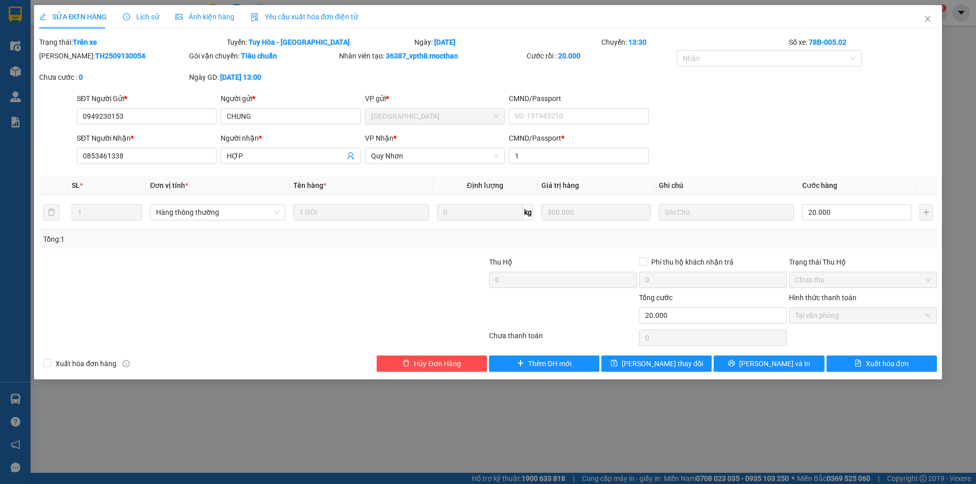
click at [311, 13] on span "Yêu cầu xuất hóa đơn điện tử" at bounding box center [304, 17] width 107 height 8
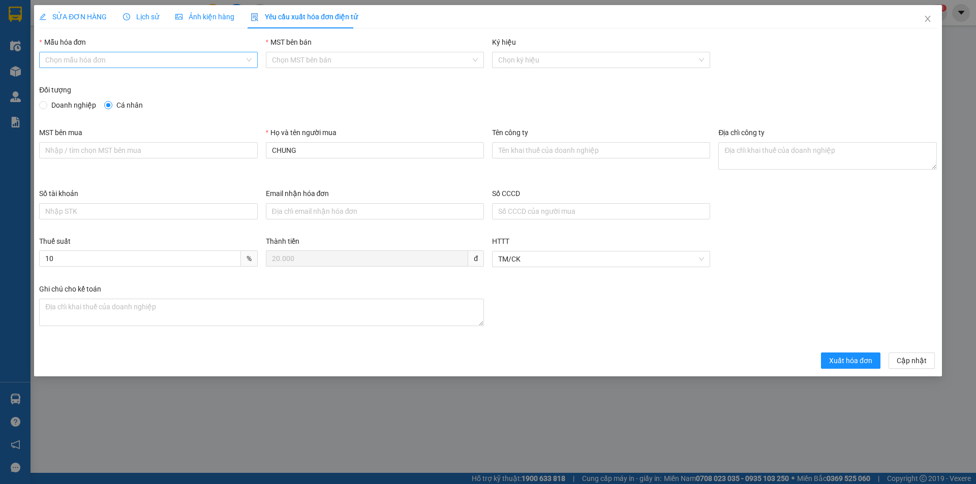
click at [87, 57] on input "Mẫu hóa đơn" at bounding box center [144, 59] width 199 height 15
click at [80, 81] on div "HĐH" at bounding box center [148, 80] width 206 height 11
type input "8"
drag, startPoint x: 291, startPoint y: 152, endPoint x: 249, endPoint y: 152, distance: 41.7
click at [249, 152] on div "MST bên mua Họ và tên người mua CHUNG Tên công ty Địa chỉ công ty" at bounding box center [488, 157] width 906 height 61
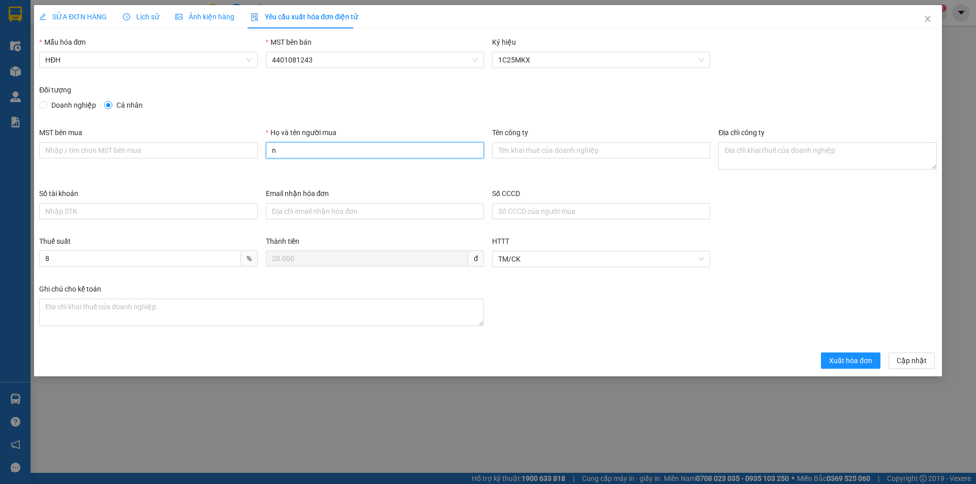
type input "Người mua không lấy hóa đơn"
click at [848, 353] on button "Xuất hóa đơn" at bounding box center [850, 361] width 59 height 16
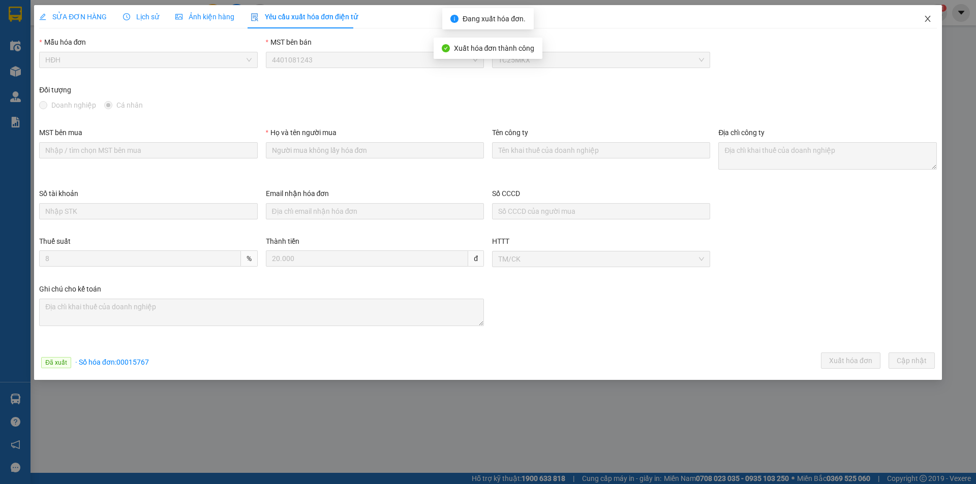
click at [928, 18] on icon "close" at bounding box center [927, 19] width 6 height 6
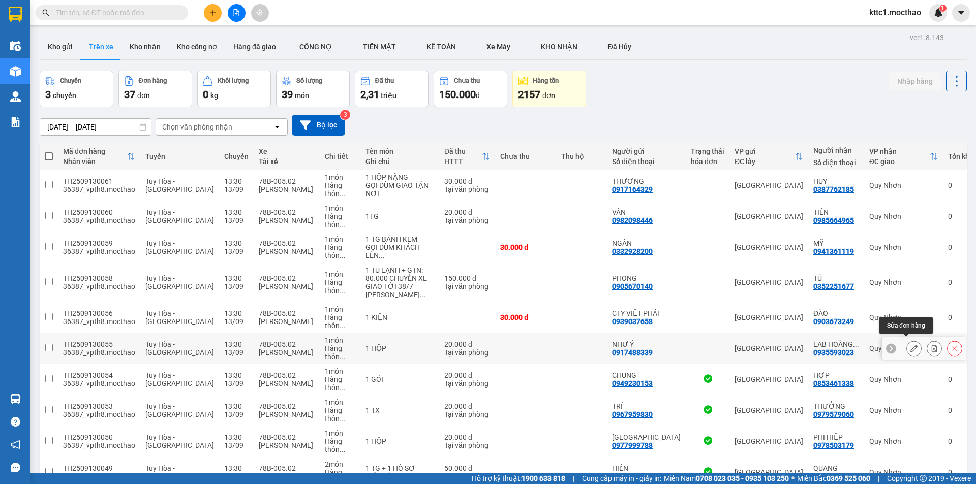
click at [910, 345] on icon at bounding box center [913, 348] width 7 height 7
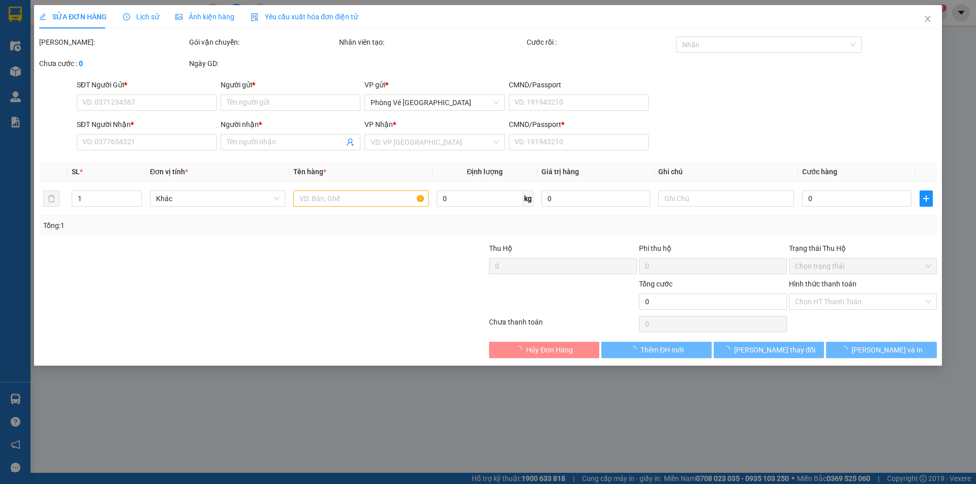
type input "0917488339"
type input "NHƯ Ý"
type input "0935593023"
type input "LAB [PERSON_NAME]"
type input "1"
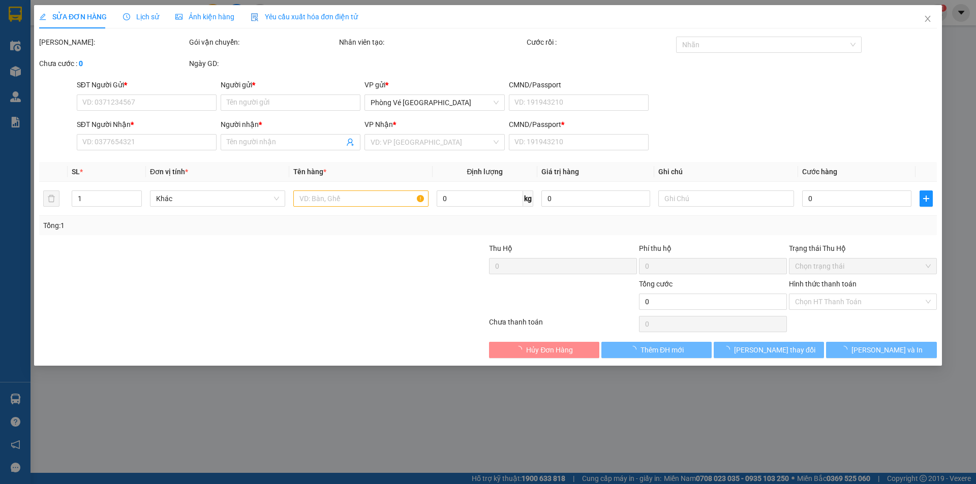
type input "20.000"
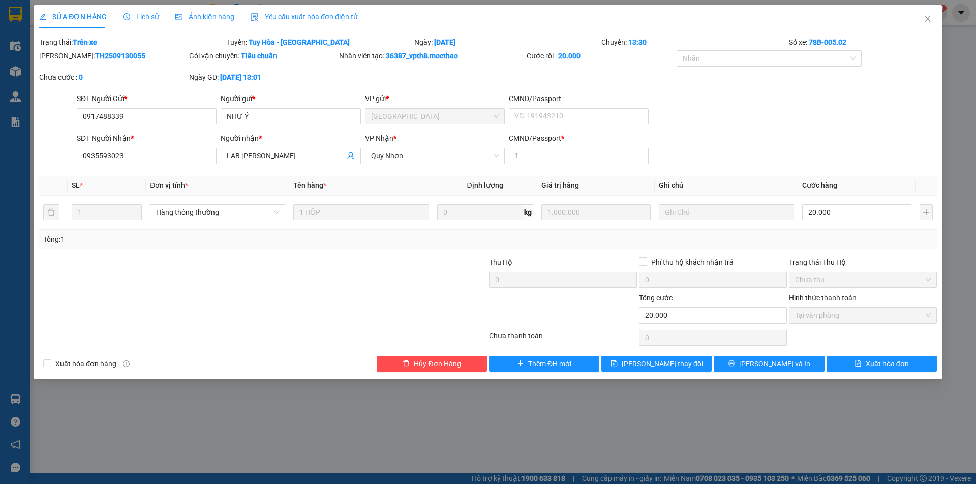
drag, startPoint x: 302, startPoint y: 18, endPoint x: 253, endPoint y: 21, distance: 49.4
click at [301, 18] on span "Yêu cầu xuất hóa đơn điện tử" at bounding box center [304, 17] width 107 height 8
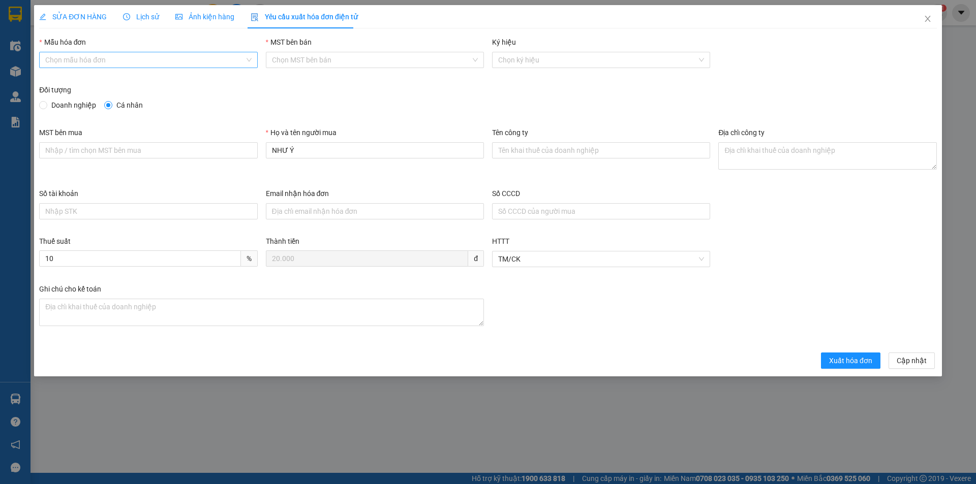
click at [67, 60] on input "Mẫu hóa đơn" at bounding box center [144, 59] width 199 height 15
click at [50, 78] on div "HĐH" at bounding box center [148, 80] width 206 height 11
type input "8"
drag, startPoint x: 306, startPoint y: 146, endPoint x: 246, endPoint y: 156, distance: 60.2
click at [247, 158] on div "MST bên mua Họ và tên người mua NHƯ Ý Tên công ty Địa chỉ công ty" at bounding box center [488, 157] width 906 height 61
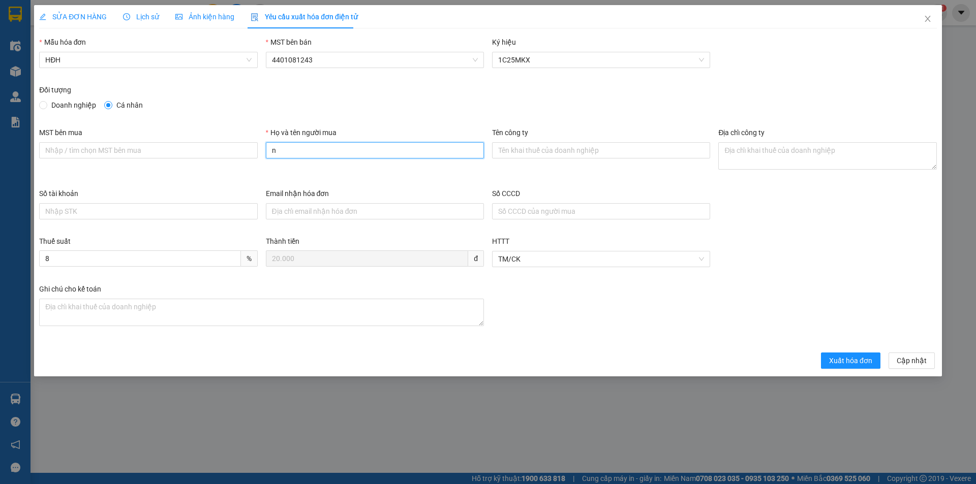
type input "Người mua không lấy hóa đơn"
click at [841, 365] on span "Xuất hóa đơn" at bounding box center [850, 360] width 43 height 11
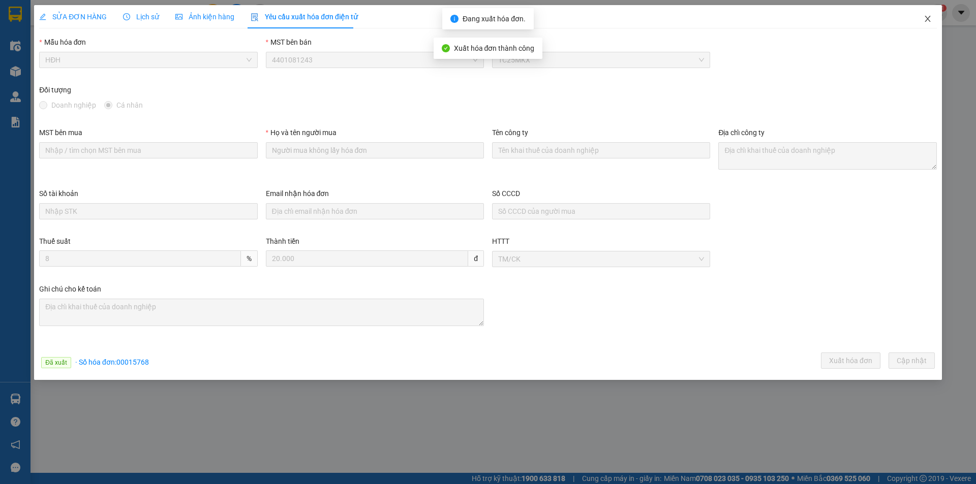
click at [930, 18] on icon "close" at bounding box center [927, 19] width 8 height 8
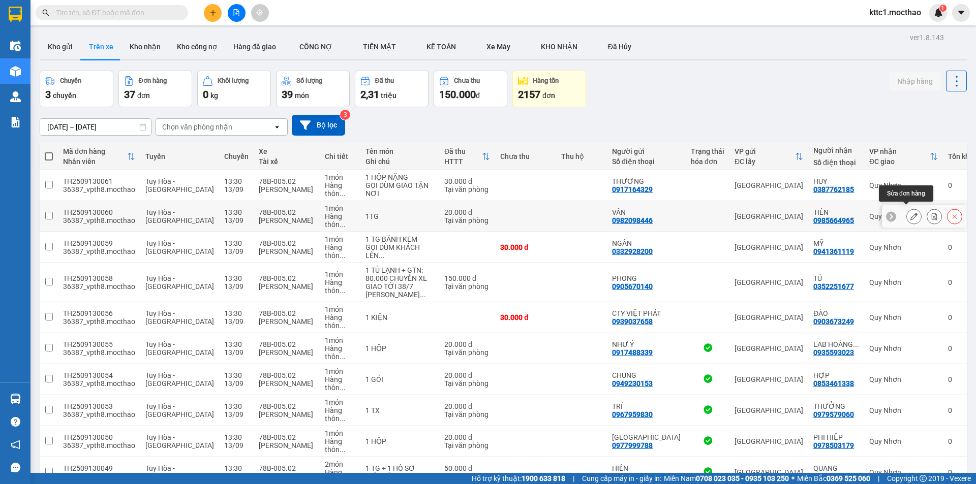
click at [907, 208] on button at bounding box center [914, 217] width 14 height 18
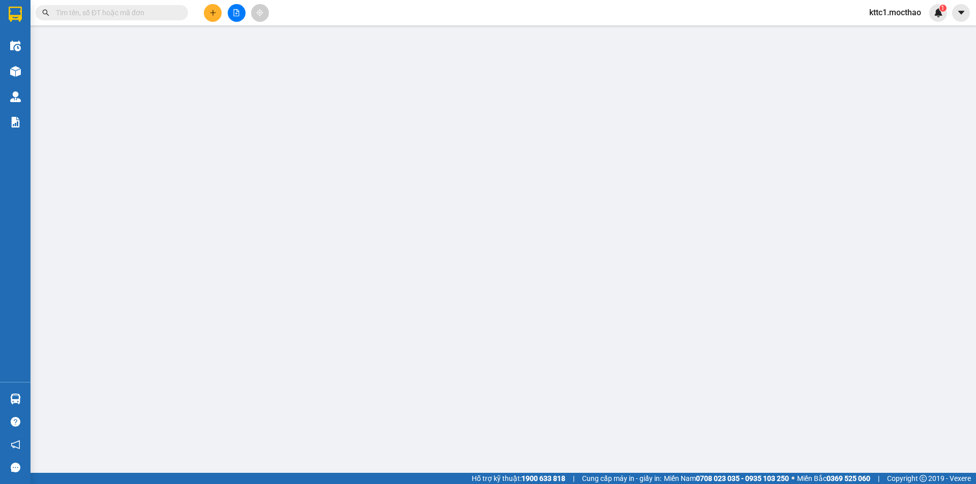
type input "0982098446"
type input "VÂN"
type input "0985664965"
type input "TIÊN"
type input "1"
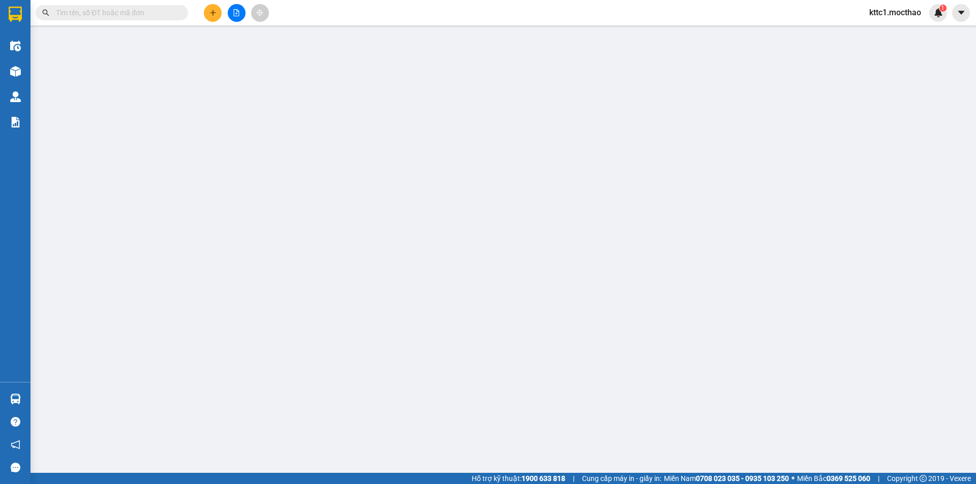
type input "20.000"
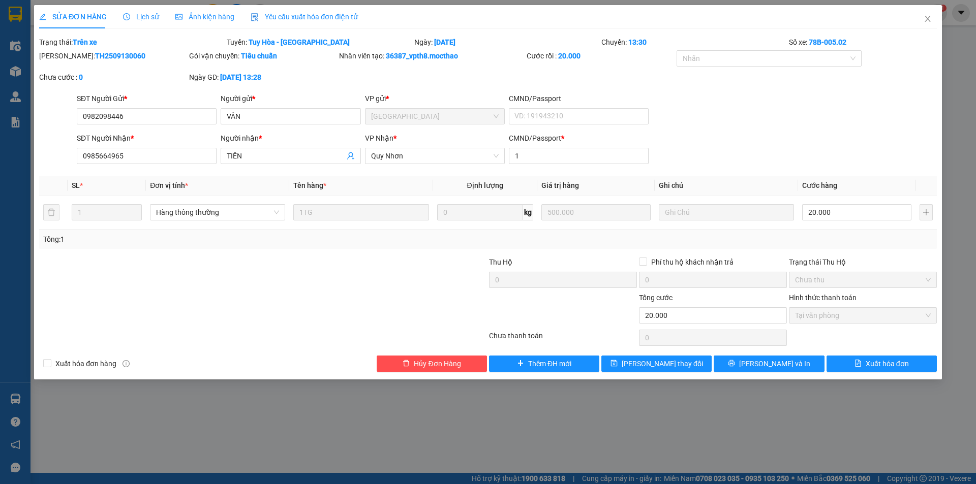
click at [291, 13] on span "Yêu cầu xuất hóa đơn điện tử" at bounding box center [304, 17] width 107 height 8
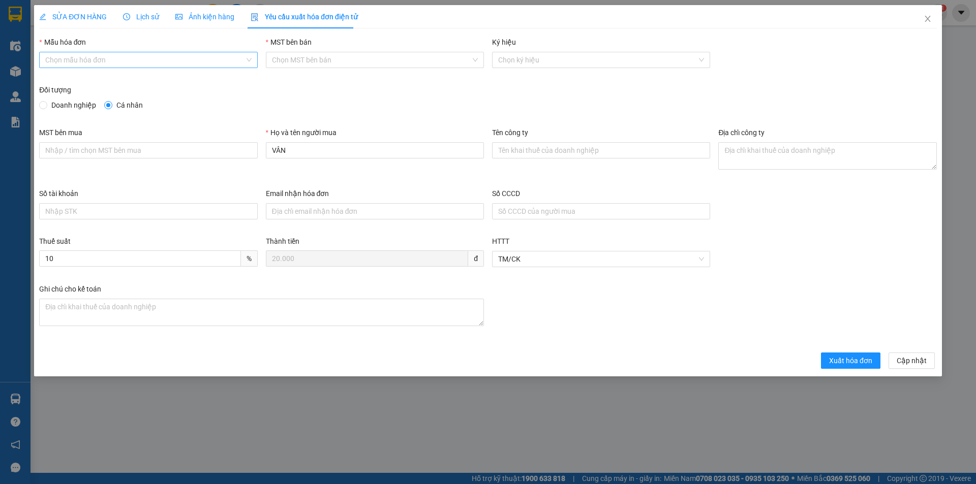
click at [91, 61] on input "Mẫu hóa đơn" at bounding box center [144, 59] width 199 height 15
drag, startPoint x: 71, startPoint y: 76, endPoint x: 84, endPoint y: 84, distance: 15.3
click at [71, 77] on div "HĐH" at bounding box center [148, 80] width 206 height 11
type input "8"
drag, startPoint x: 298, startPoint y: 149, endPoint x: 250, endPoint y: 160, distance: 49.6
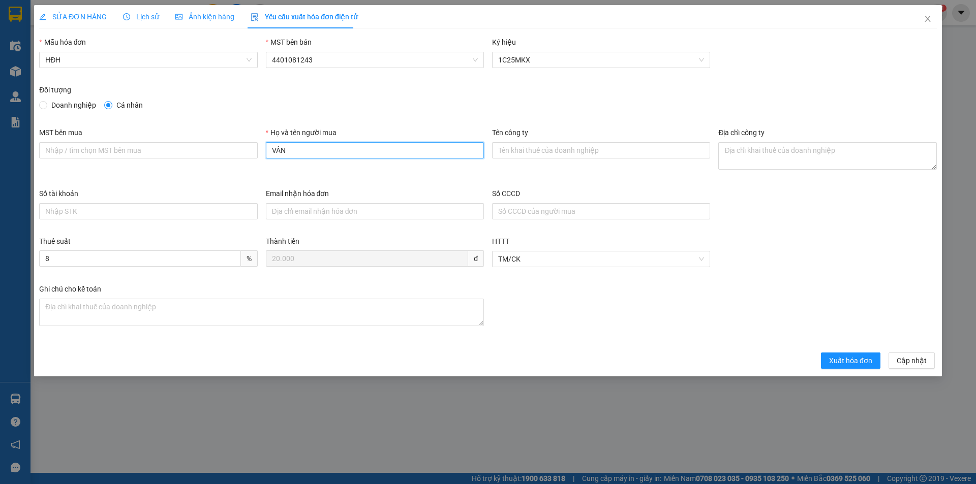
click at [250, 160] on div "MST bên mua Họ và tên người mua VÂN Tên công ty Địa chỉ công ty" at bounding box center [488, 157] width 906 height 61
type input "Người mua không lấy hóa đơn"
click at [852, 366] on button "Xuất hóa đơn" at bounding box center [850, 361] width 59 height 16
click at [927, 21] on icon "close" at bounding box center [927, 19] width 8 height 8
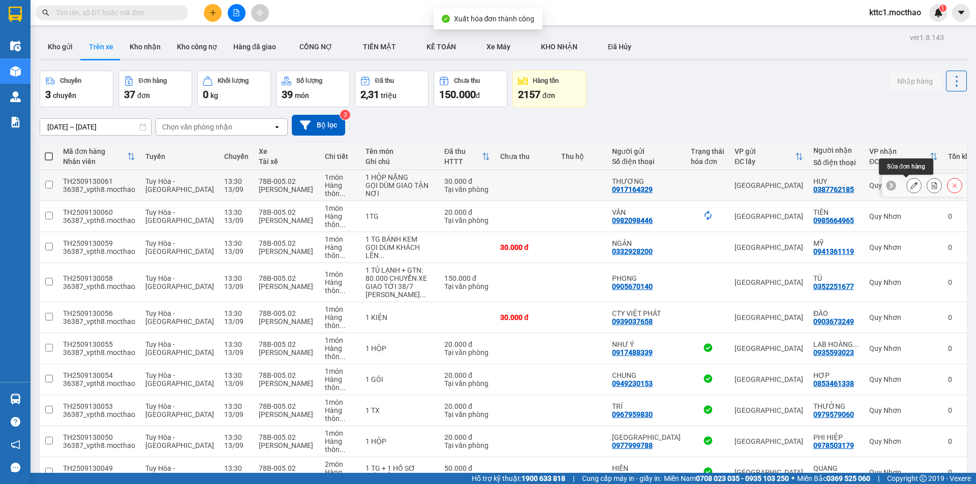
click at [910, 183] on icon at bounding box center [913, 185] width 7 height 7
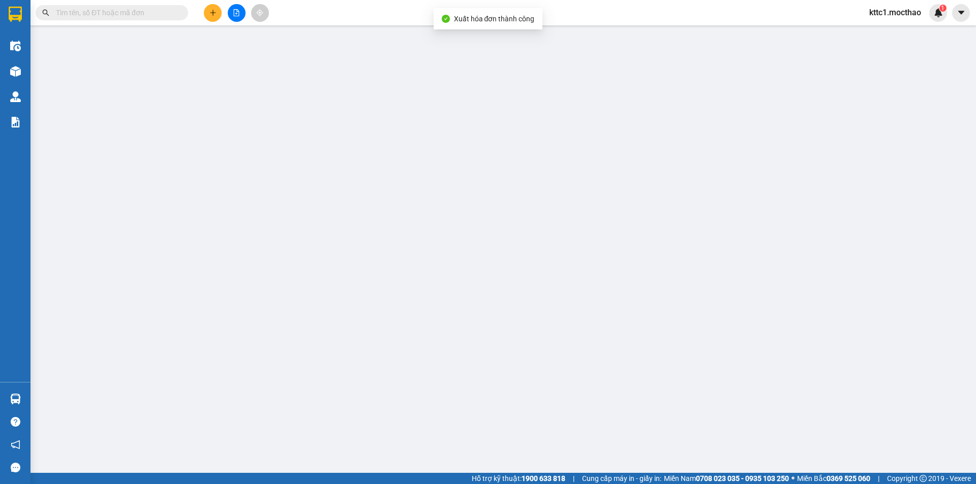
type input "0917164329"
type input "THƯƠNG"
type input "0387762185"
type input "HUY"
type input "1"
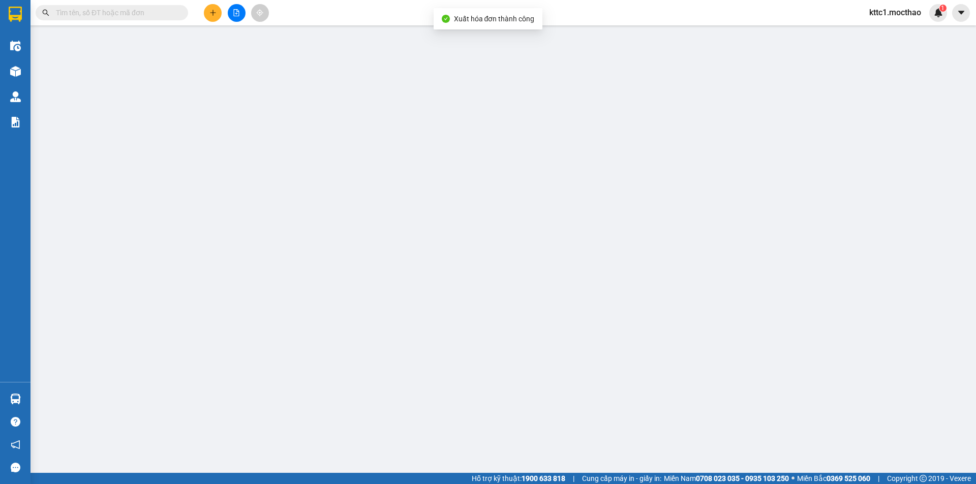
type input "30.000"
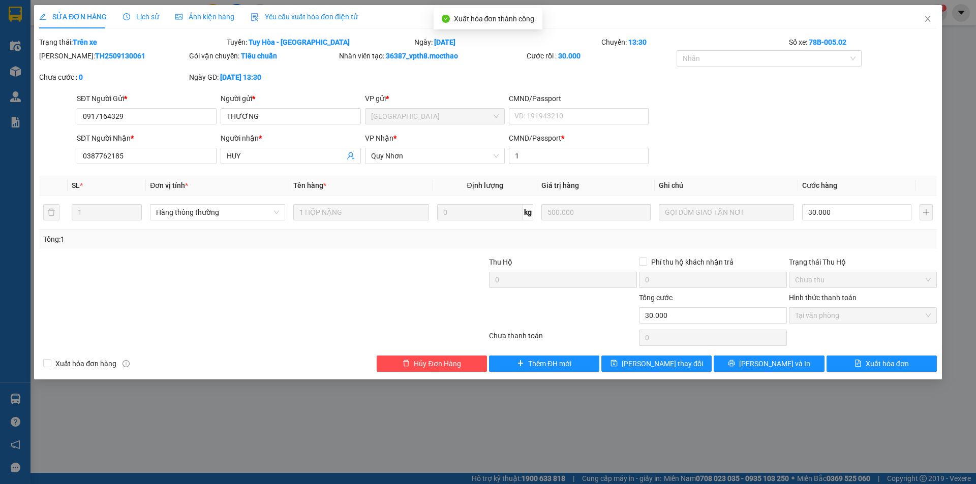
click at [283, 17] on span "Yêu cầu xuất hóa đơn điện tử" at bounding box center [304, 17] width 107 height 8
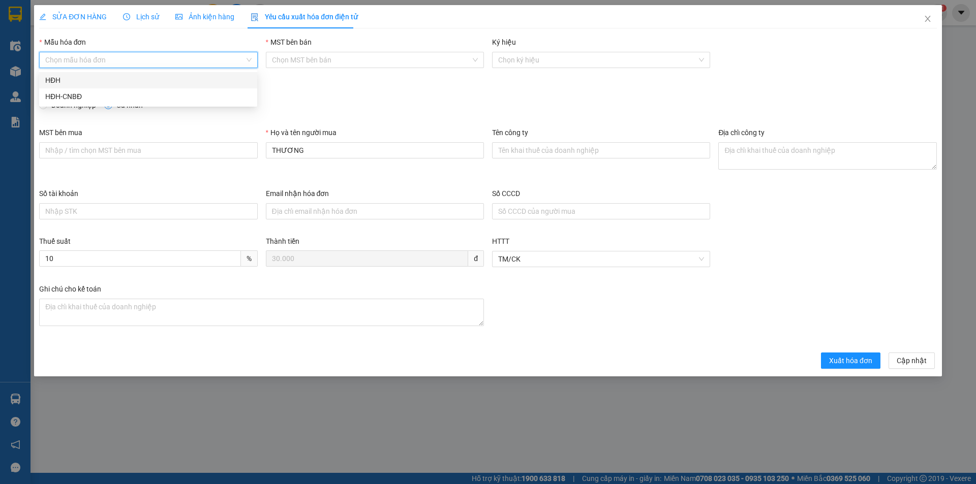
click at [114, 66] on input "Mẫu hóa đơn" at bounding box center [144, 59] width 199 height 15
click at [97, 77] on div "HĐH" at bounding box center [148, 80] width 206 height 11
type input "8"
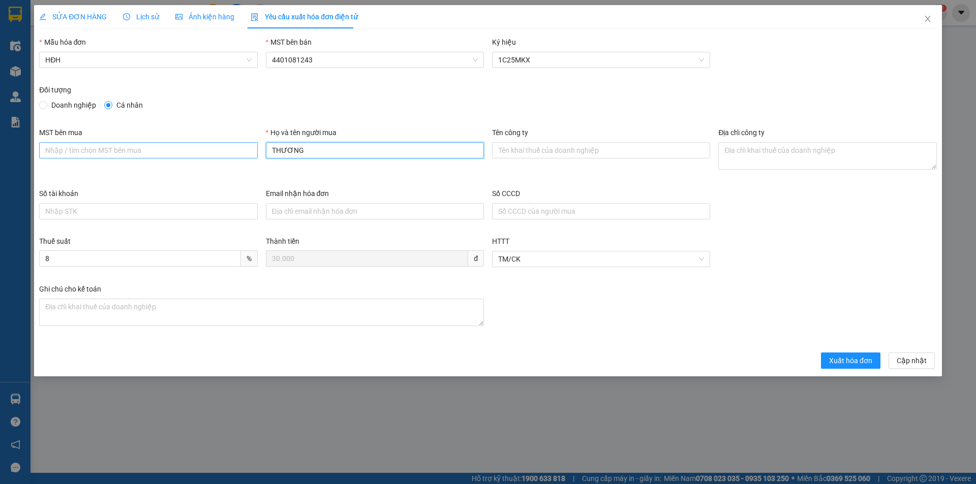
drag, startPoint x: 321, startPoint y: 151, endPoint x: 254, endPoint y: 154, distance: 67.7
click at [254, 154] on div "MST bên mua Họ và tên người mua THƯƠNG Tên công ty Địa chỉ công ty" at bounding box center [488, 157] width 906 height 61
type input "Người mua không lấy hóa đơn"
click at [837, 367] on button "Xuất hóa đơn" at bounding box center [850, 361] width 59 height 16
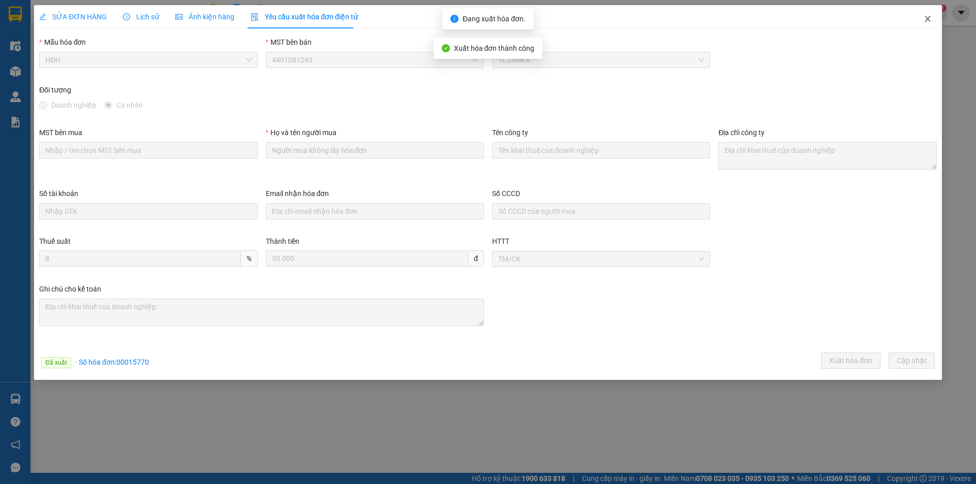
click at [930, 14] on span "Close" at bounding box center [927, 19] width 28 height 28
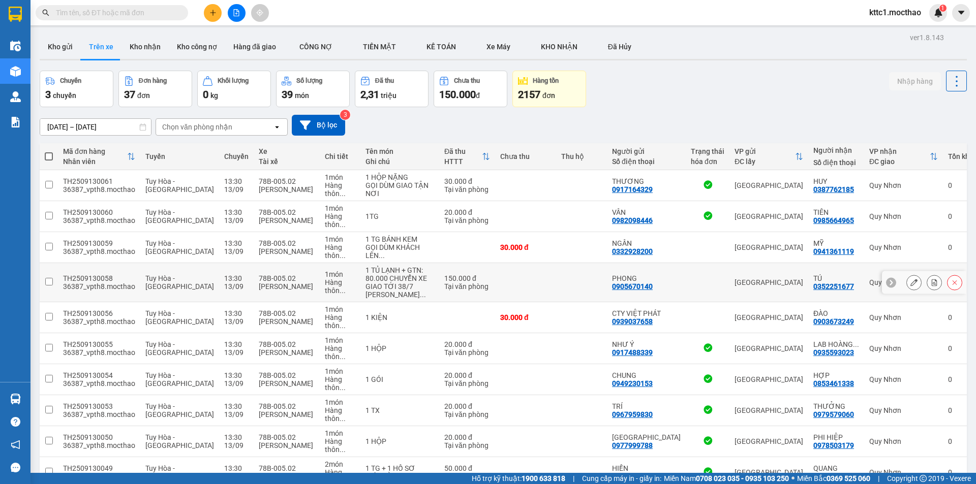
scroll to position [203, 0]
